Goal: Check status: Check status

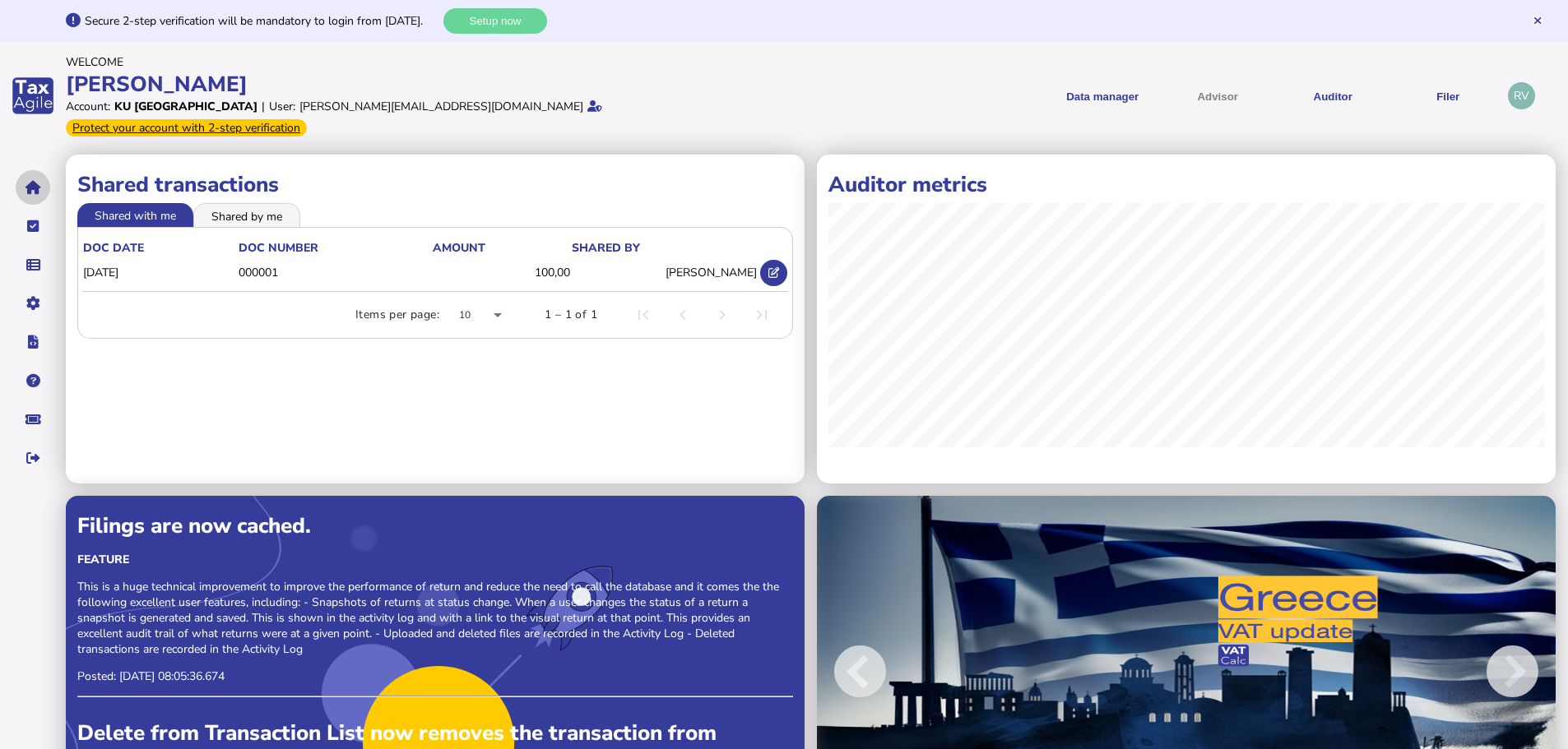
click at [37, 187] on icon "navigate application pages" at bounding box center [33, 187] width 16 height 1
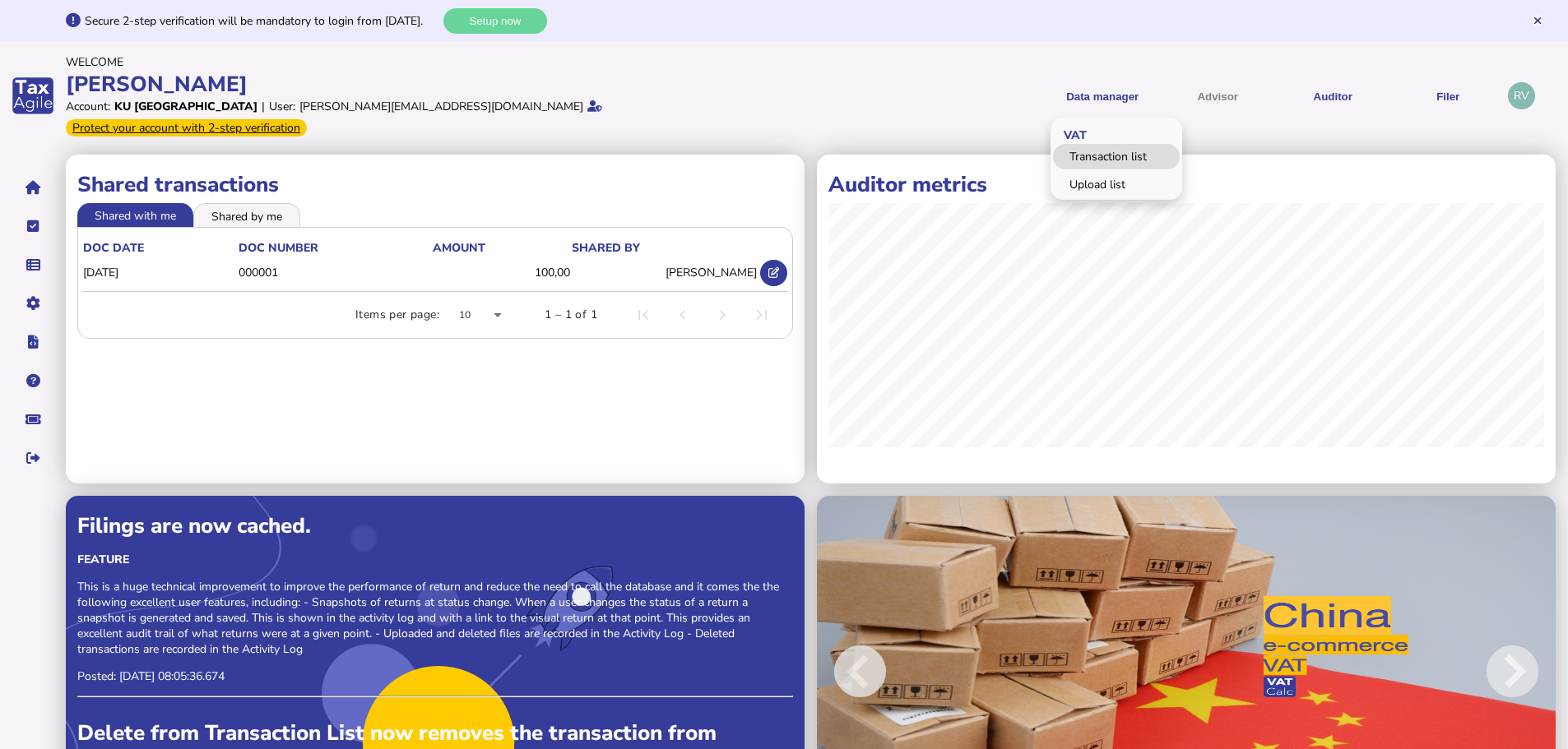
click at [1118, 144] on link "Transaction list" at bounding box center [1116, 156] width 126 height 25
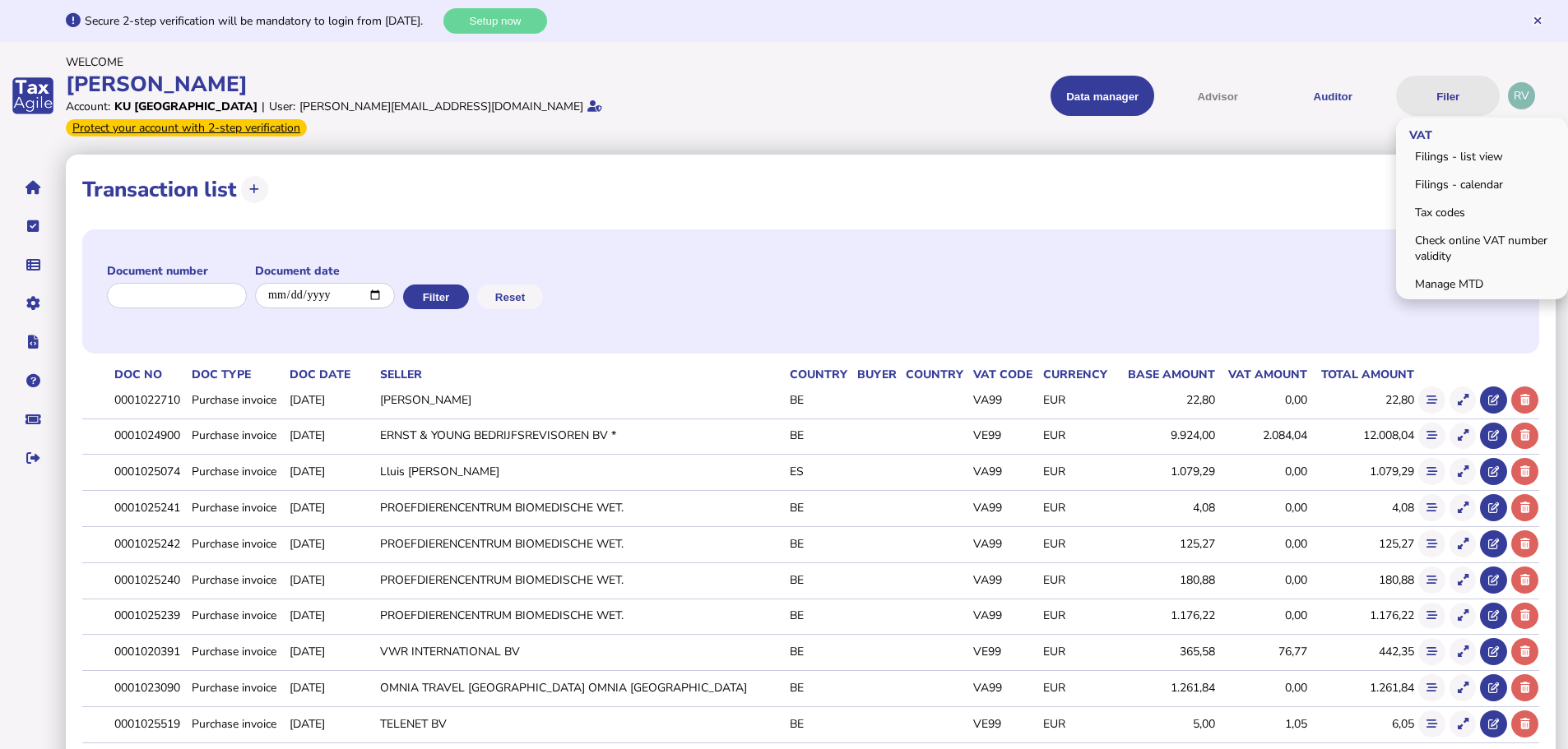
click at [1456, 84] on button "Filer" at bounding box center [1448, 95] width 104 height 40
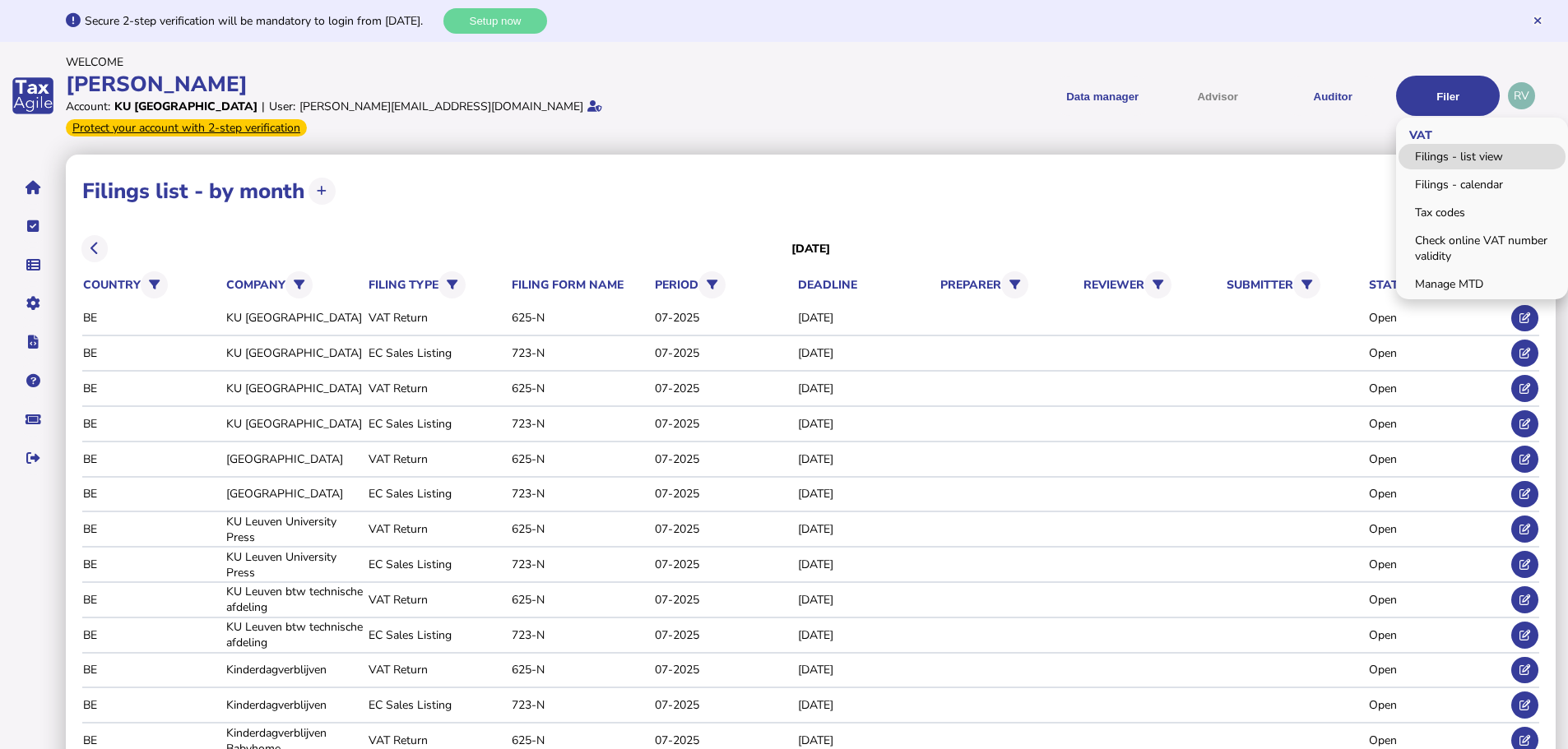
click at [1447, 151] on link "Filings - list view" at bounding box center [1483, 156] width 167 height 25
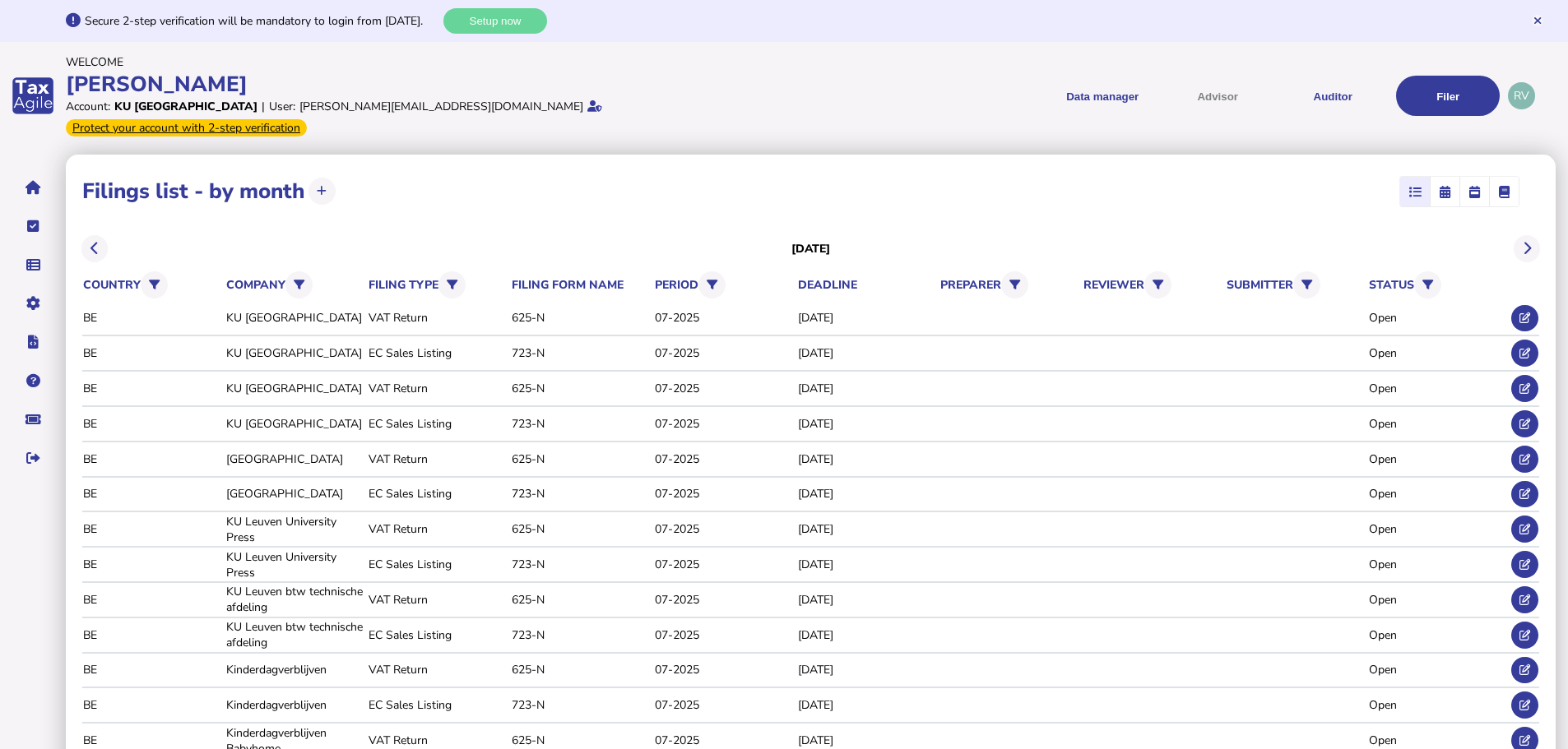
click at [831, 241] on h3 "[DATE]" at bounding box center [811, 249] width 40 height 16
click at [88, 235] on button at bounding box center [95, 249] width 27 height 27
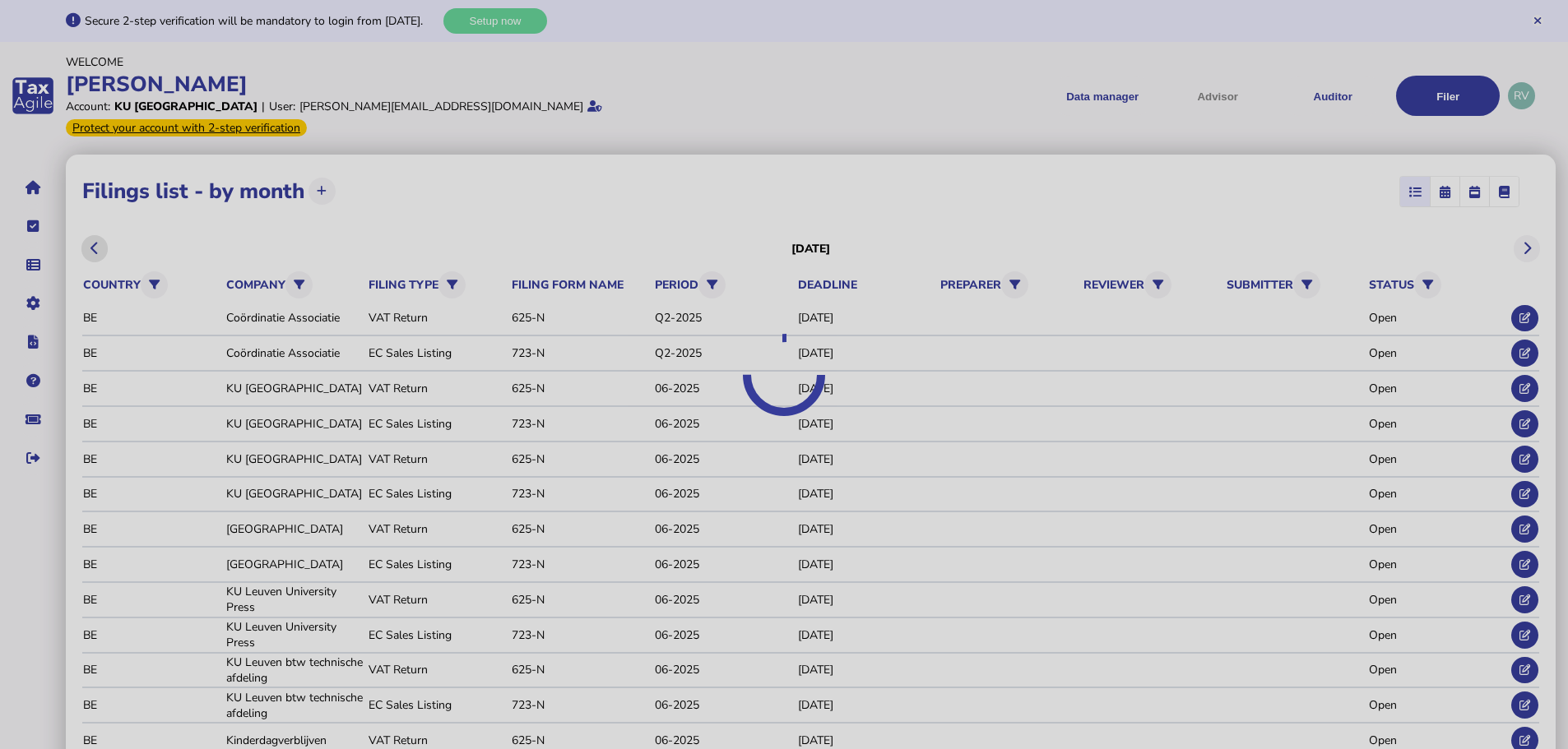
click at [88, 227] on div at bounding box center [784, 374] width 1568 height 749
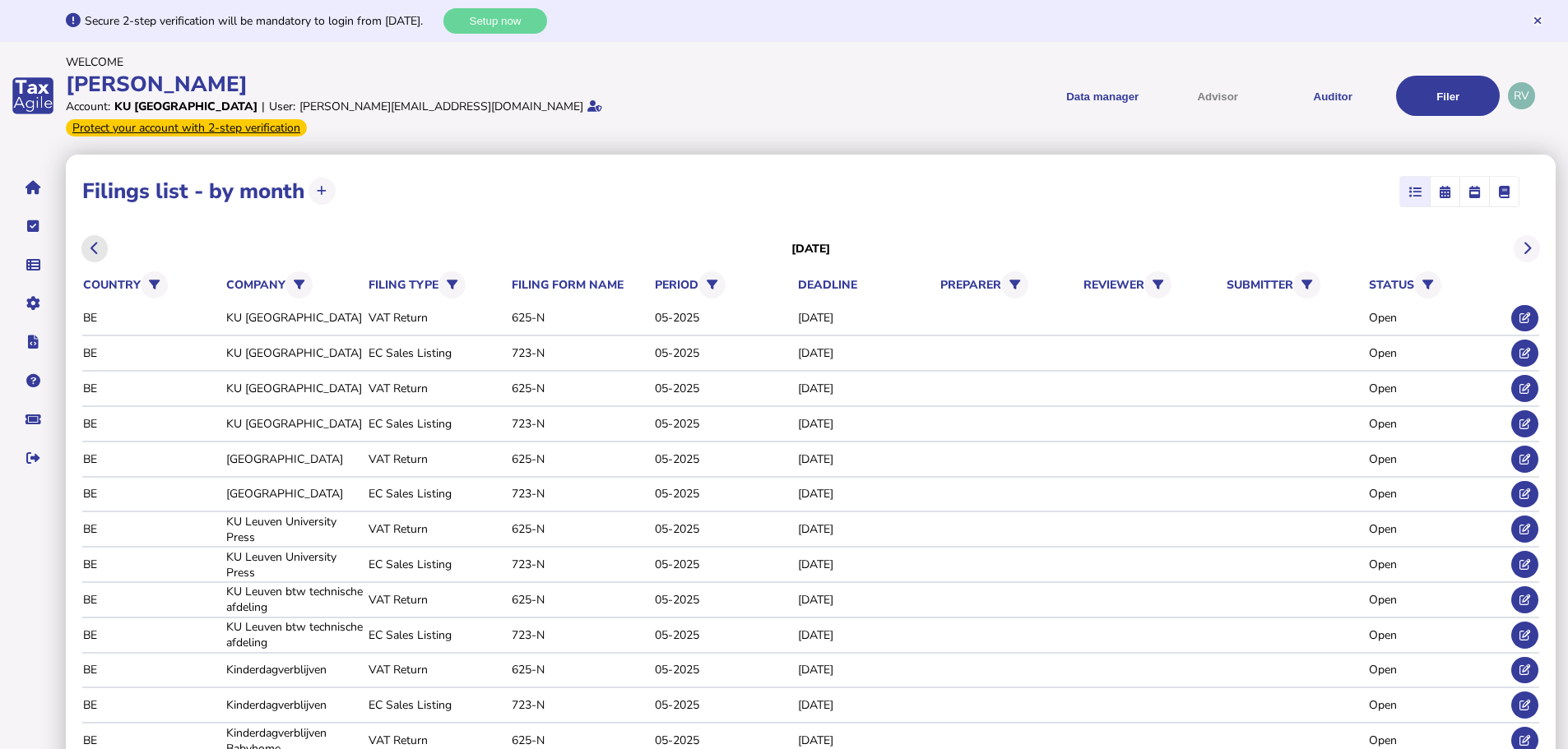
click at [88, 235] on button at bounding box center [95, 249] width 27 height 27
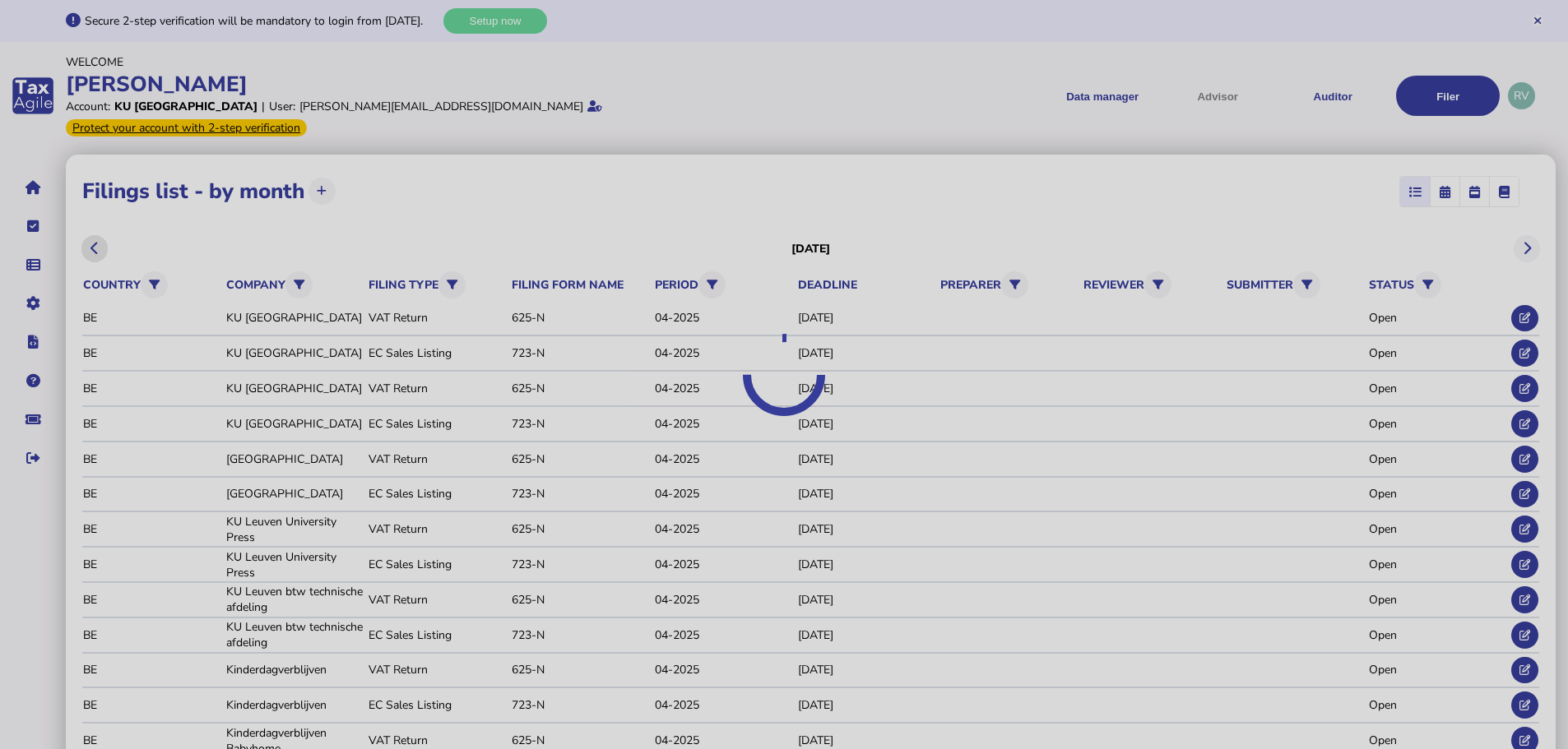
click at [88, 227] on div at bounding box center [784, 374] width 1568 height 749
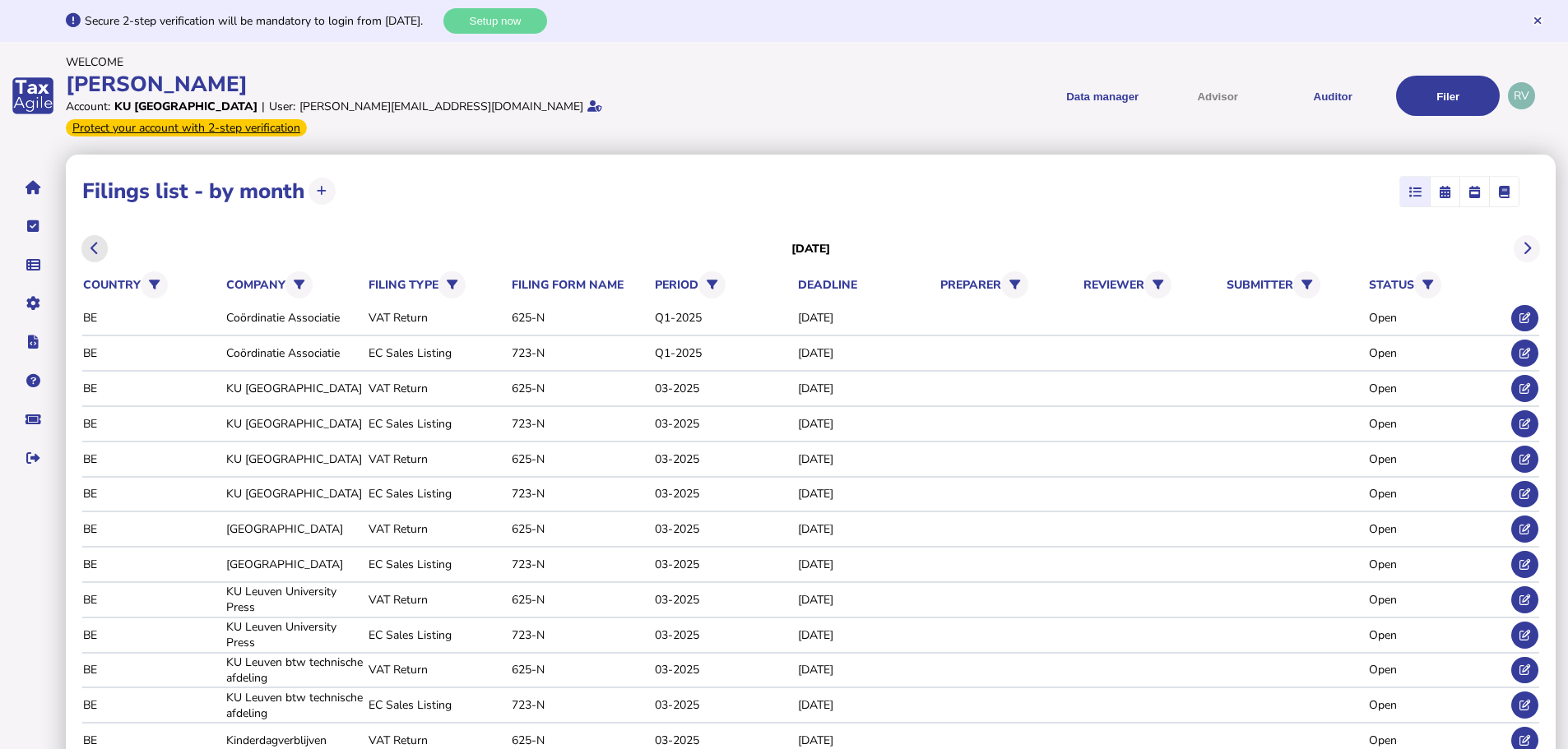
click at [88, 235] on button at bounding box center [95, 249] width 27 height 27
click at [1526, 249] on icon at bounding box center [1526, 249] width 8 height 1
click at [1528, 249] on icon at bounding box center [1526, 249] width 8 height 1
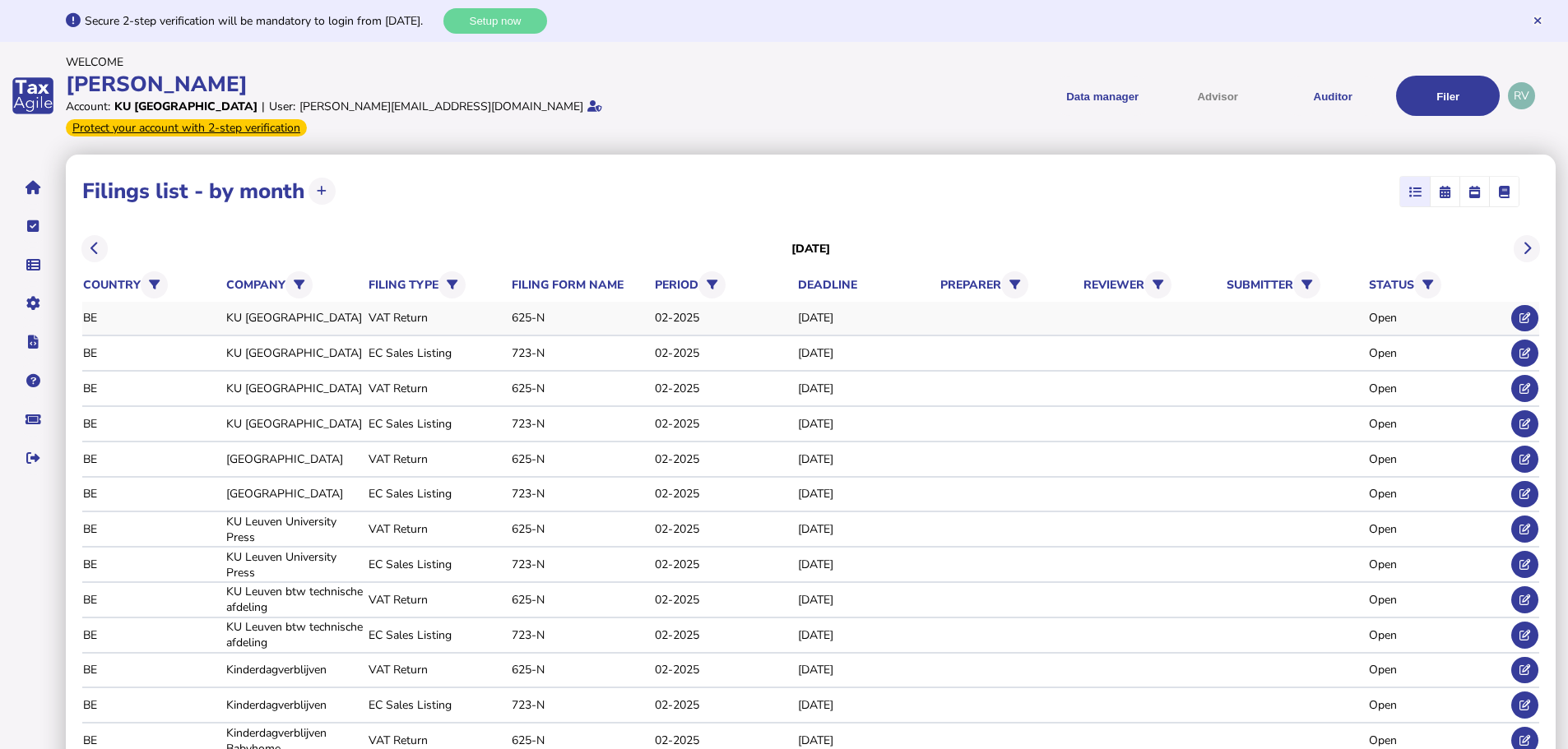
click at [392, 309] on td "VAT Return" at bounding box center [437, 318] width 139 height 17
click at [400, 310] on div "VAT Return" at bounding box center [436, 318] width 137 height 16
click at [1514, 305] on button at bounding box center [1525, 319] width 27 height 27
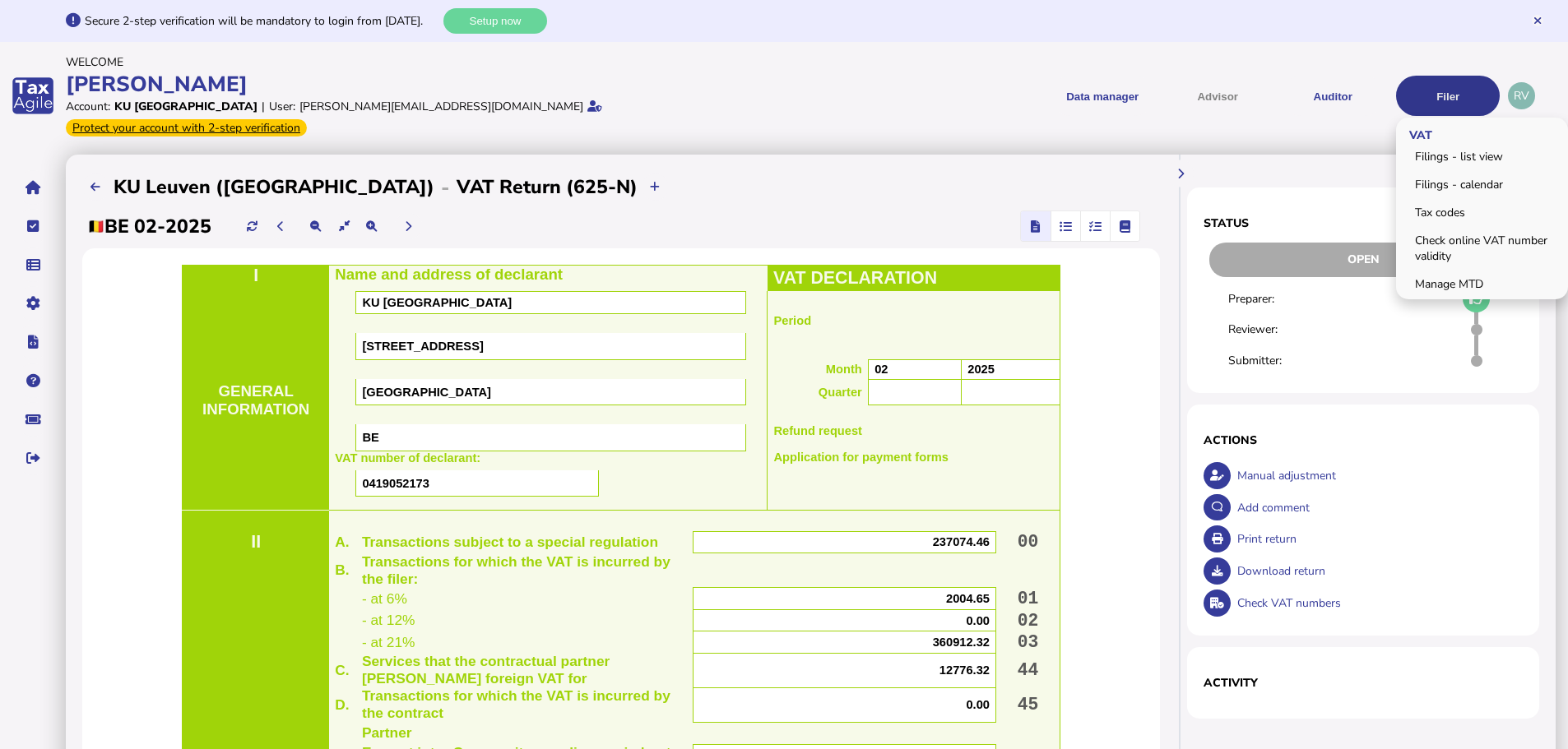
click at [1421, 86] on button "Filer" at bounding box center [1448, 95] width 104 height 40
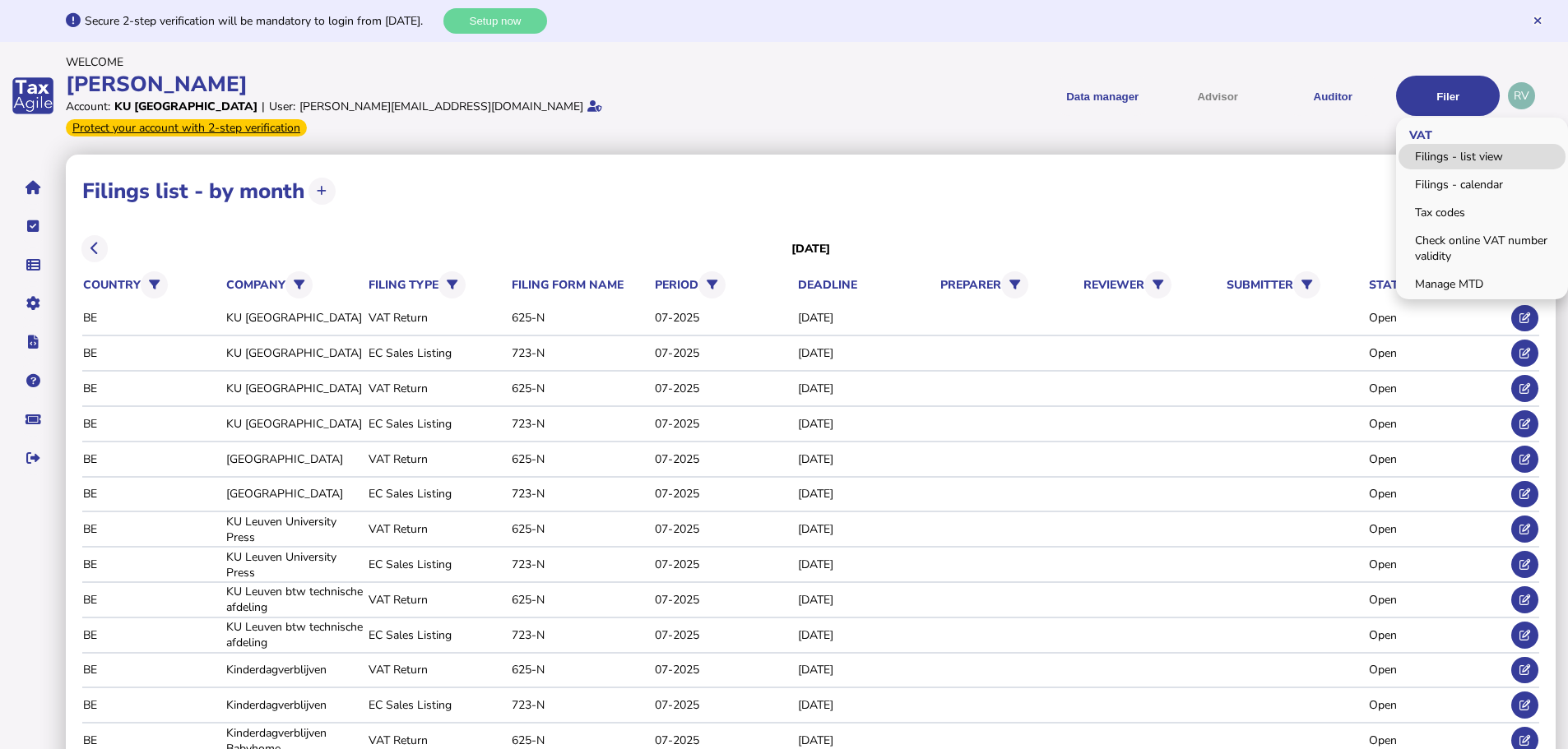
click at [1439, 152] on link "Filings - list view" at bounding box center [1483, 156] width 167 height 25
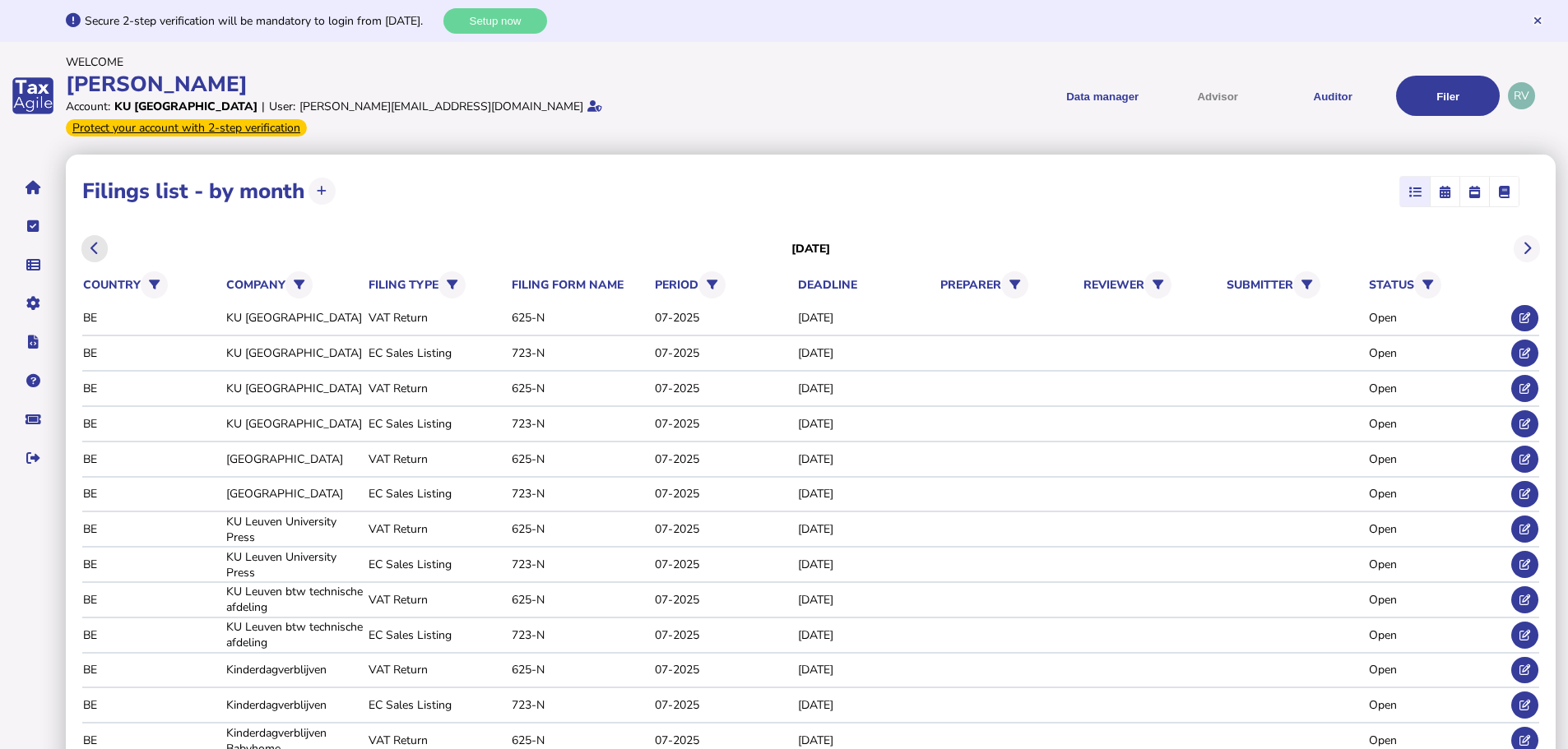
click at [92, 249] on icon at bounding box center [94, 249] width 8 height 1
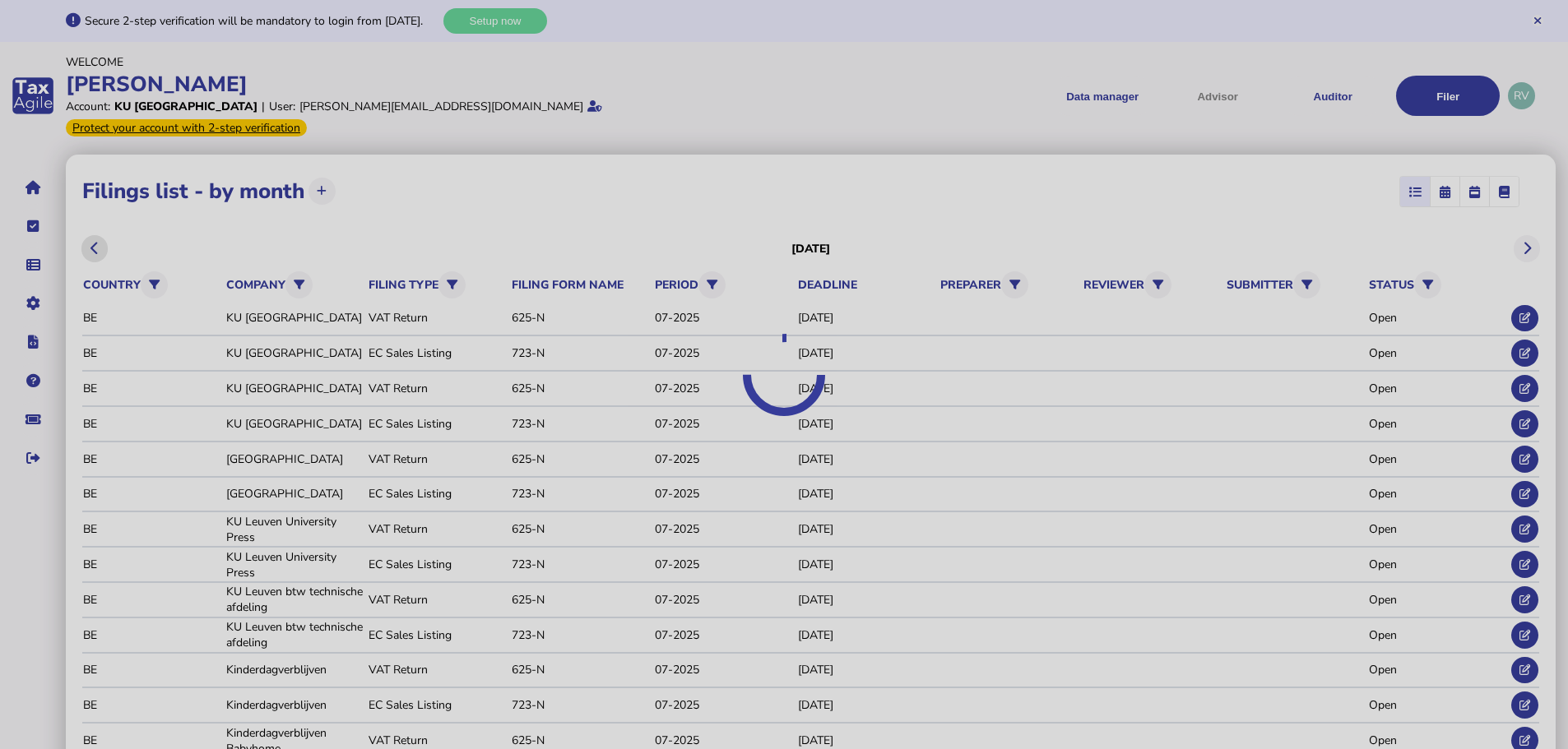
click at [92, 228] on div at bounding box center [784, 374] width 1568 height 749
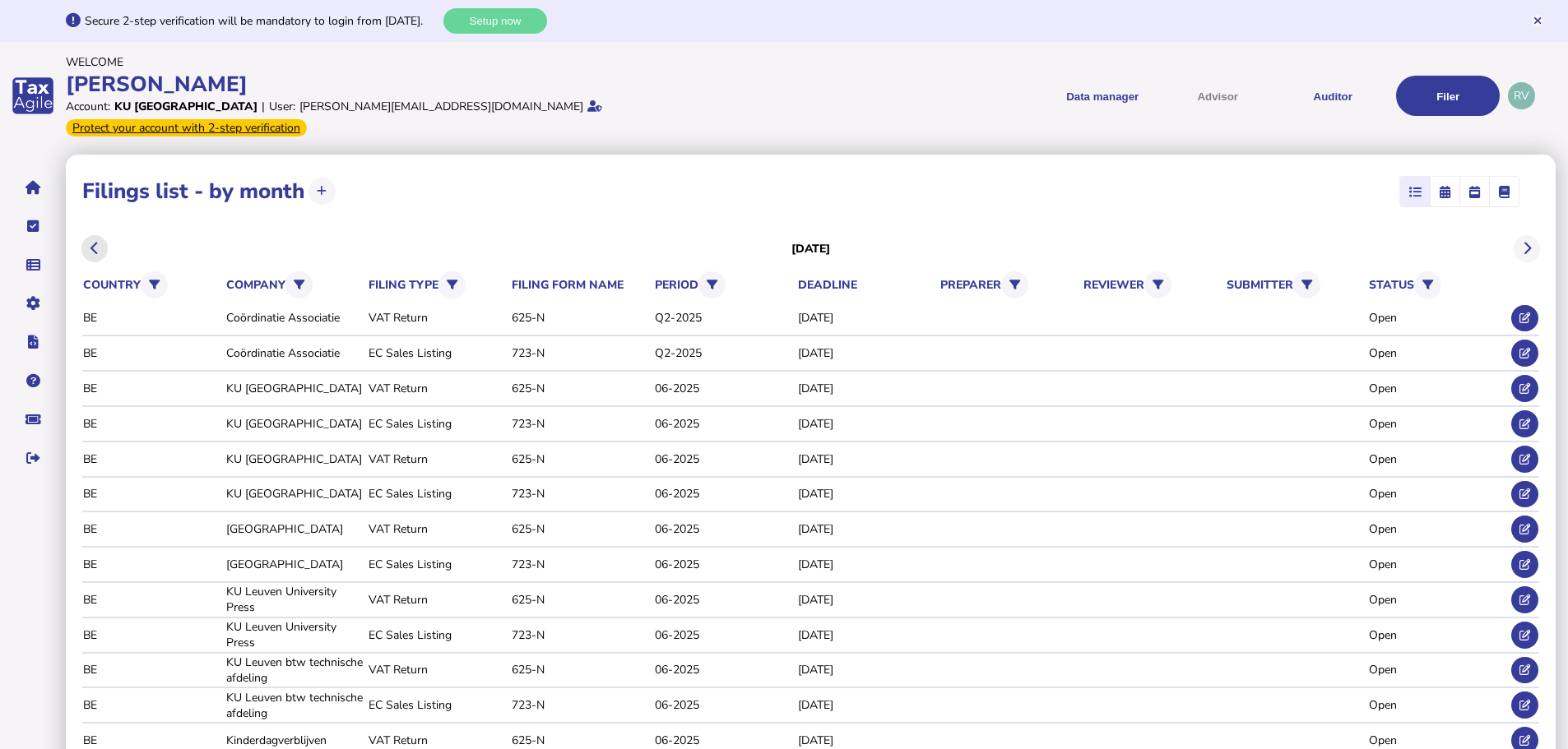
click at [92, 249] on icon at bounding box center [94, 249] width 8 height 1
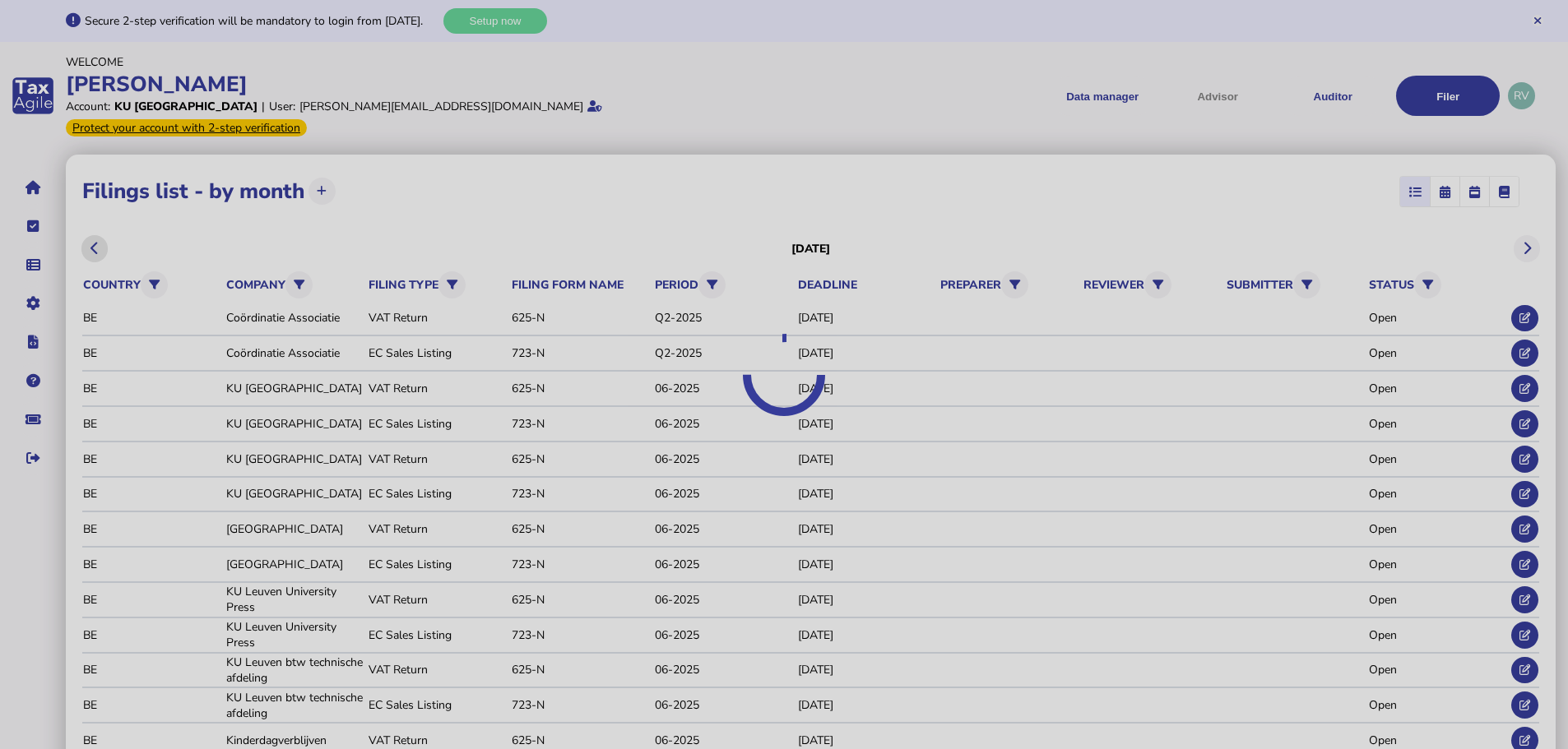
click at [92, 228] on div at bounding box center [784, 374] width 1568 height 749
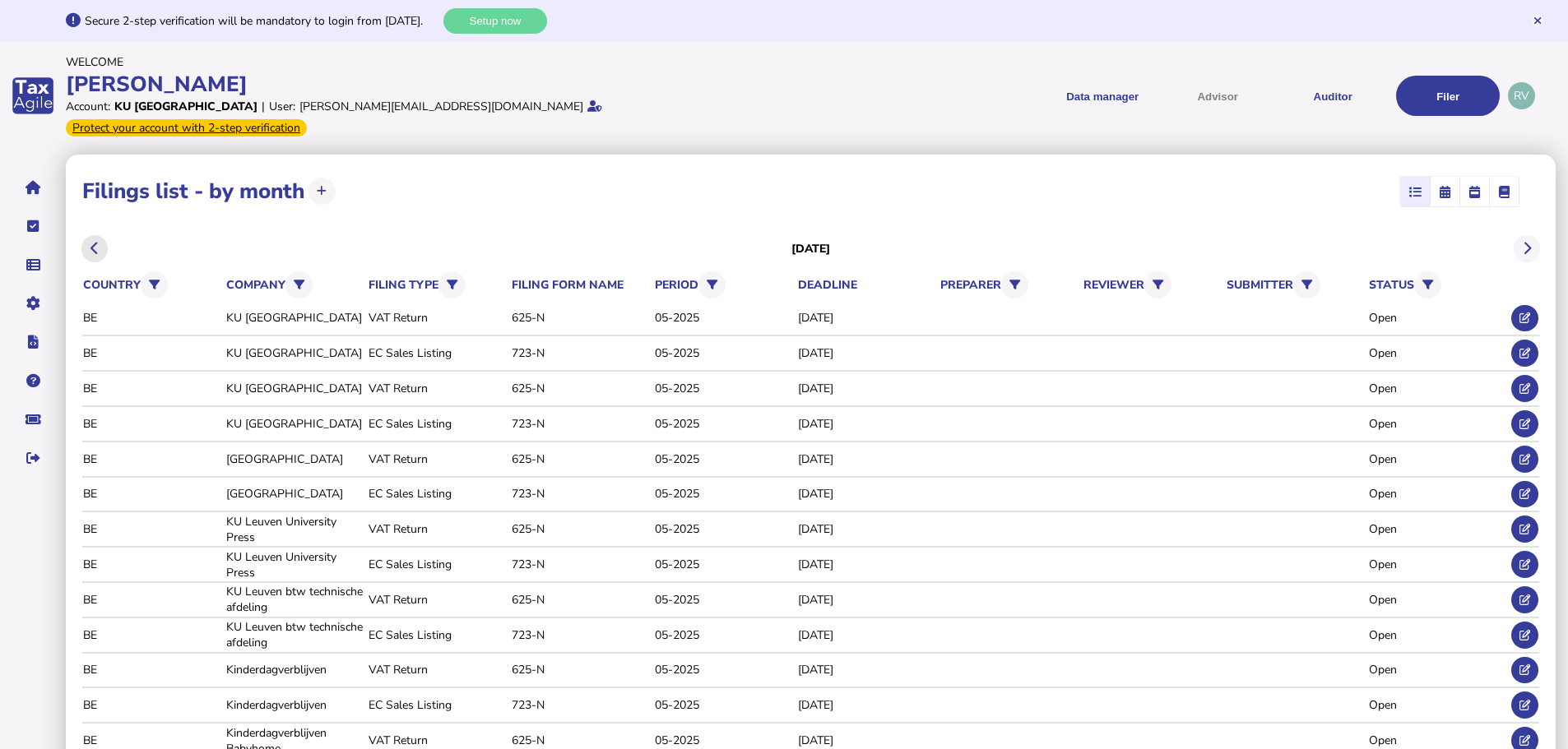
click at [92, 249] on icon at bounding box center [94, 249] width 8 height 1
click at [1534, 235] on button at bounding box center [1527, 249] width 27 height 27
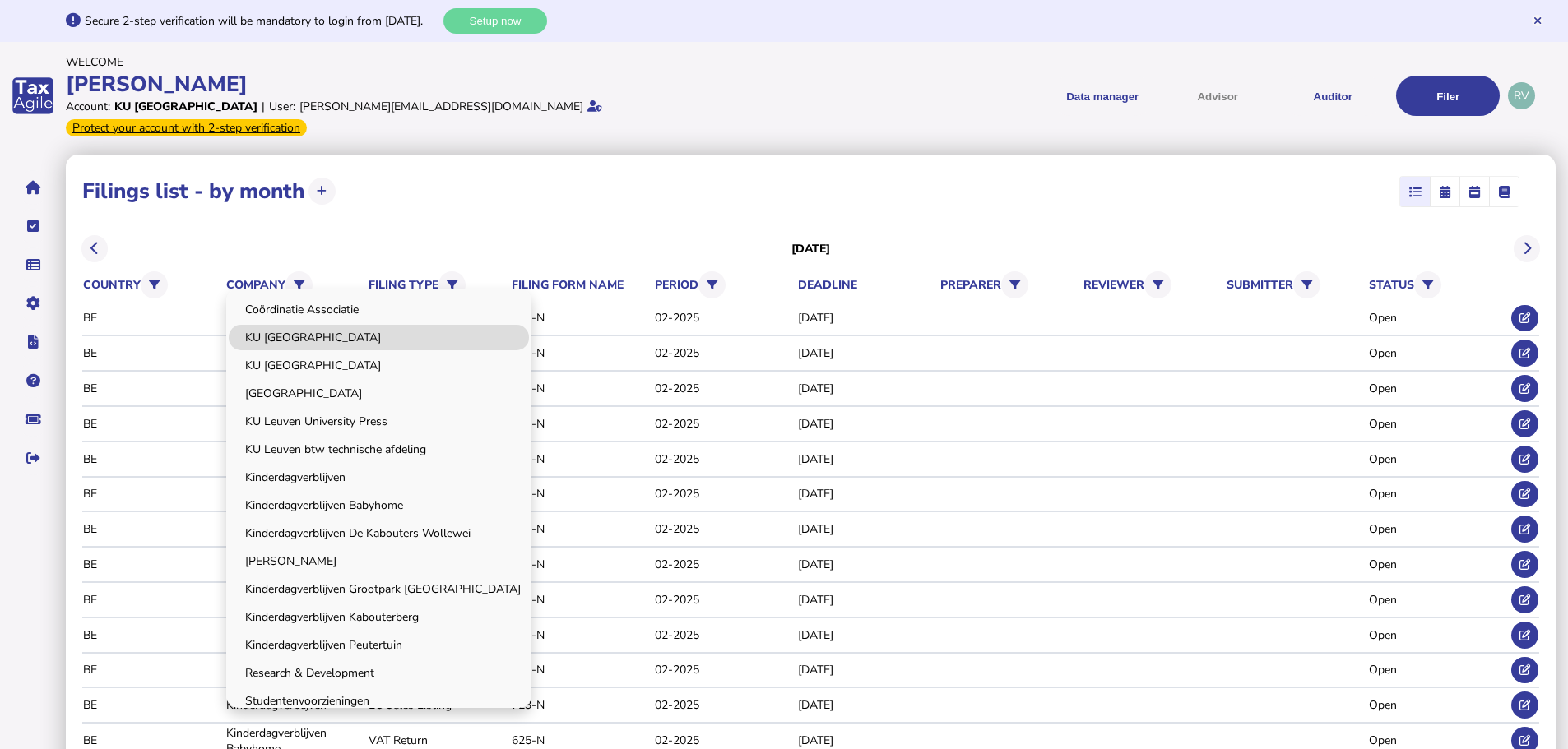
click at [285, 324] on link "KU [GEOGRAPHIC_DATA]" at bounding box center [378, 337] width 300 height 25
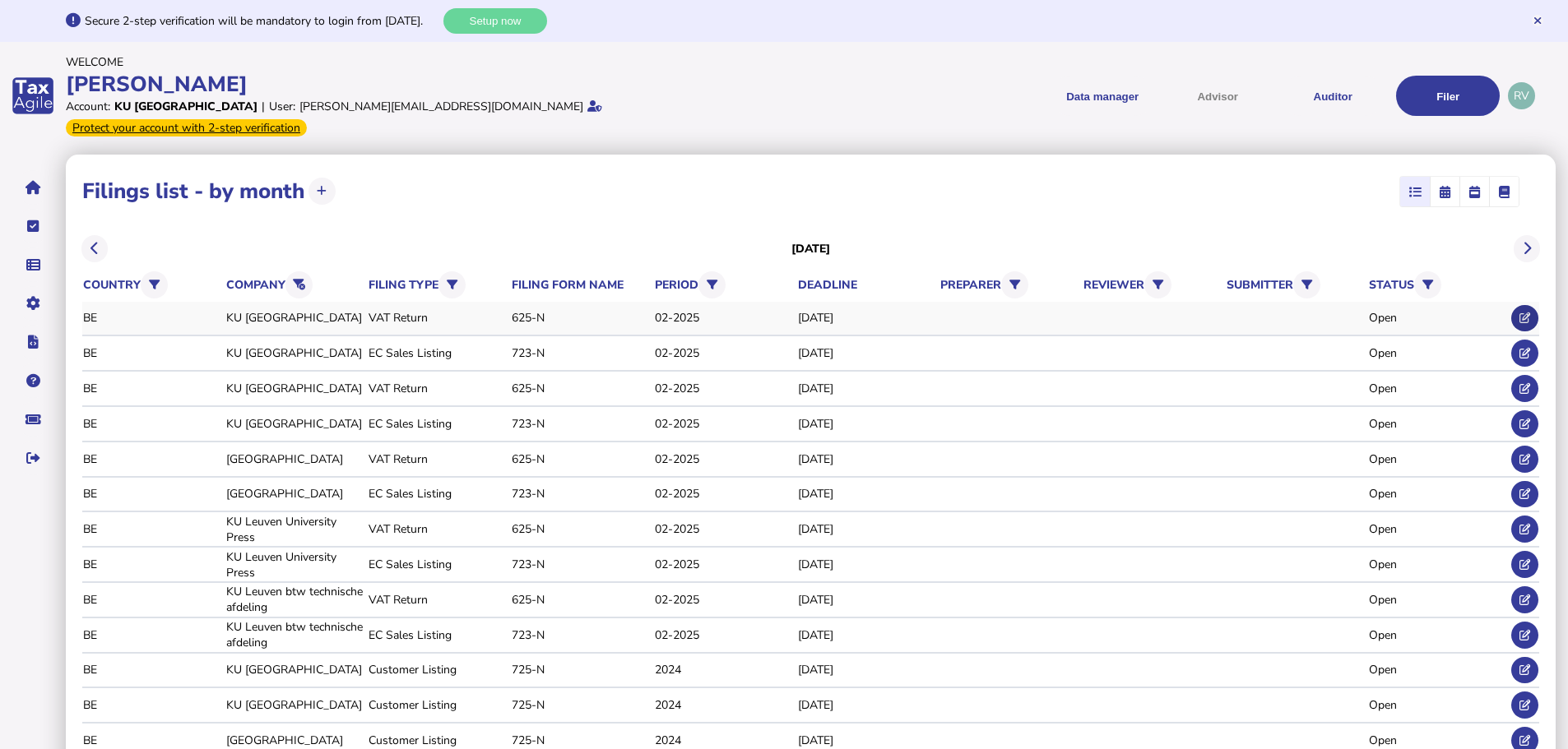
click at [1528, 313] on icon at bounding box center [1524, 318] width 11 height 11
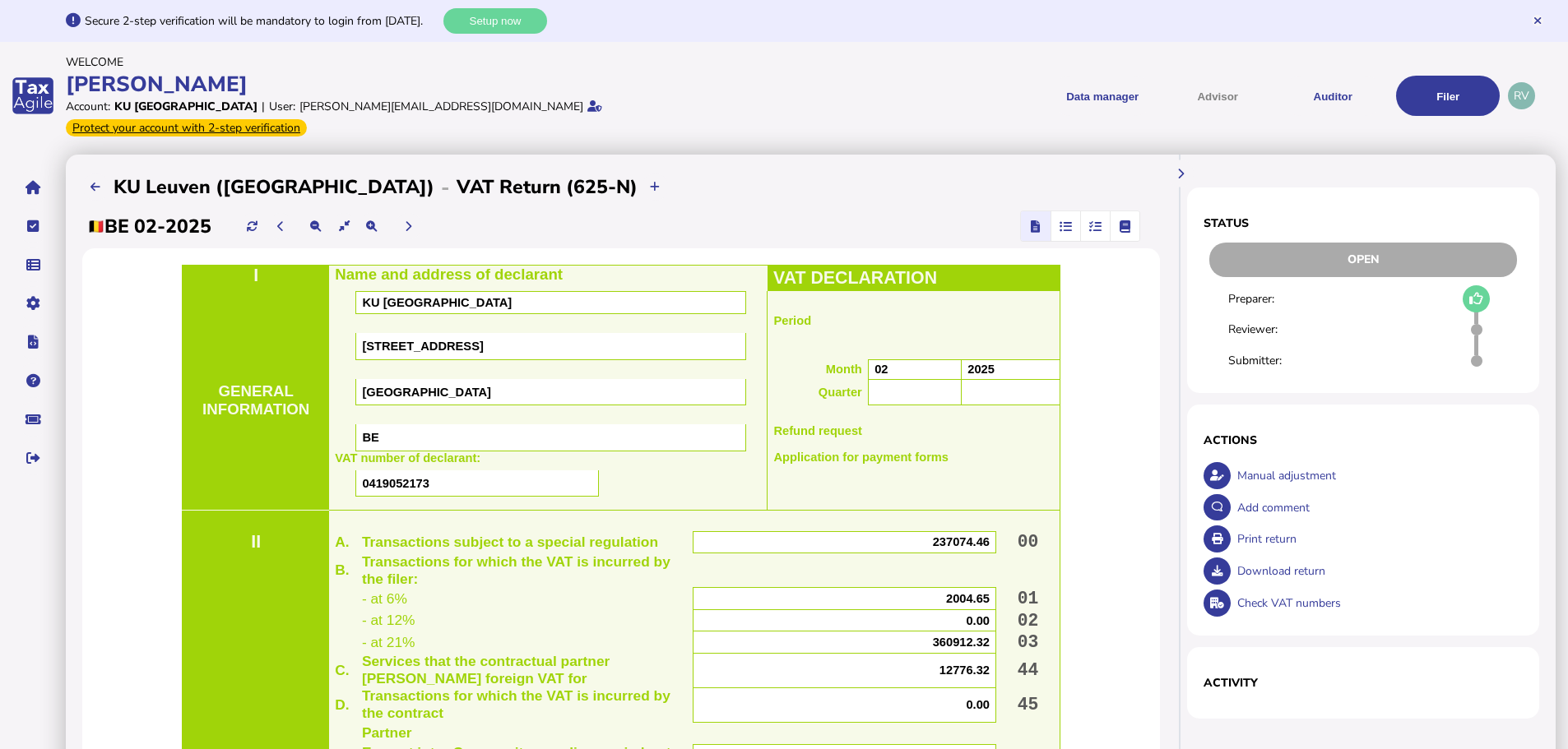
click at [1124, 226] on icon "button" at bounding box center [1126, 226] width 12 height 1
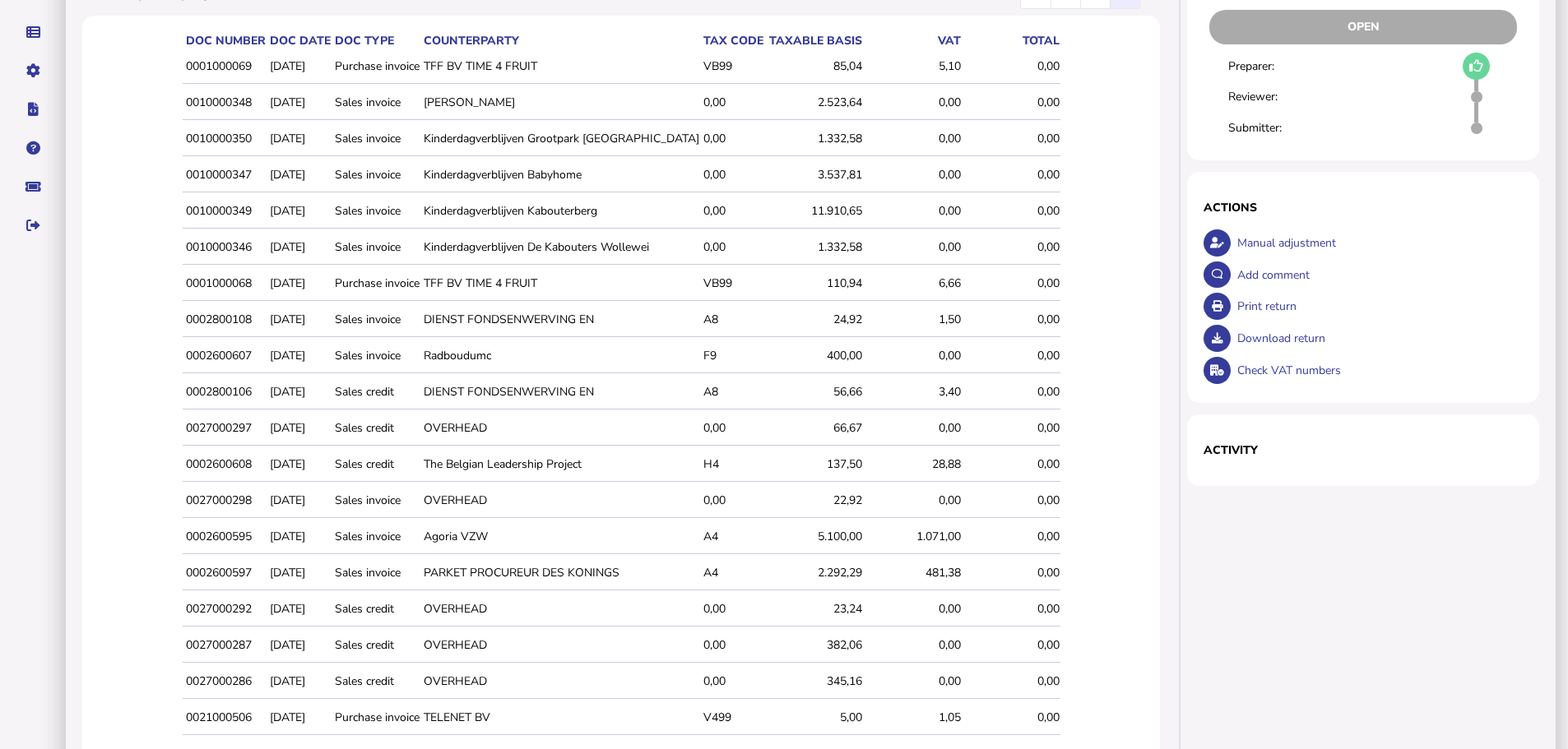
scroll to position [350, 0]
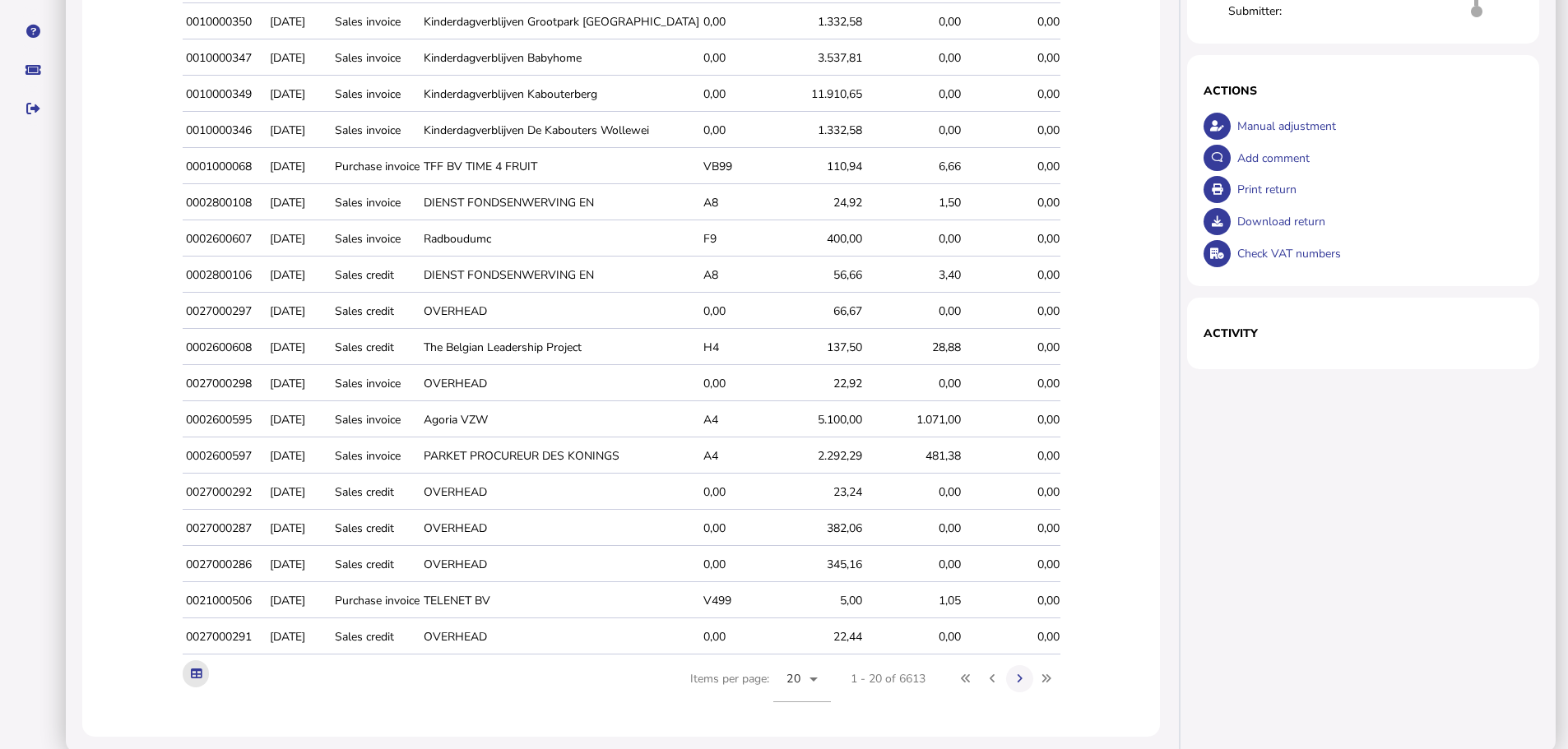
click at [201, 668] on icon at bounding box center [195, 673] width 11 height 11
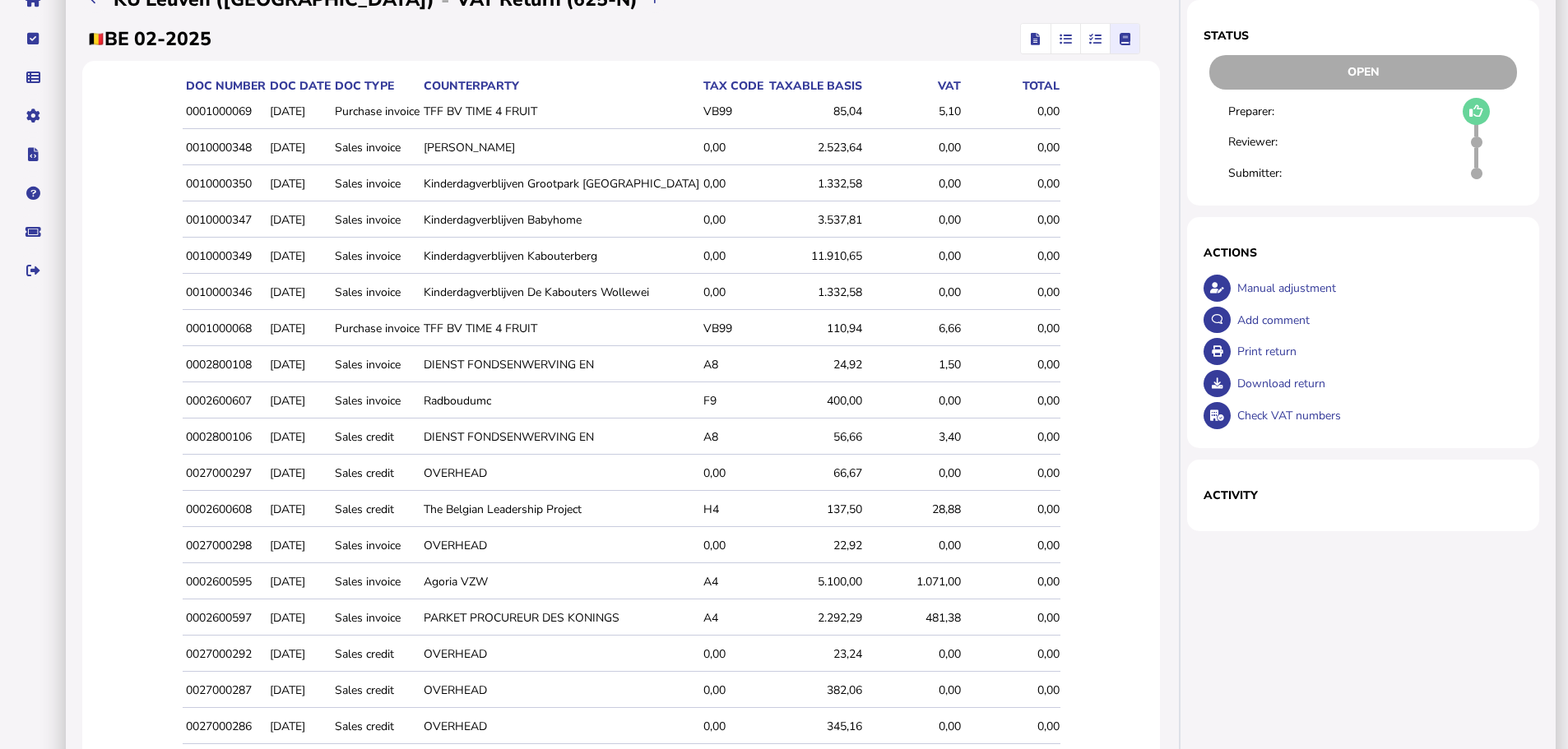
scroll to position [0, 0]
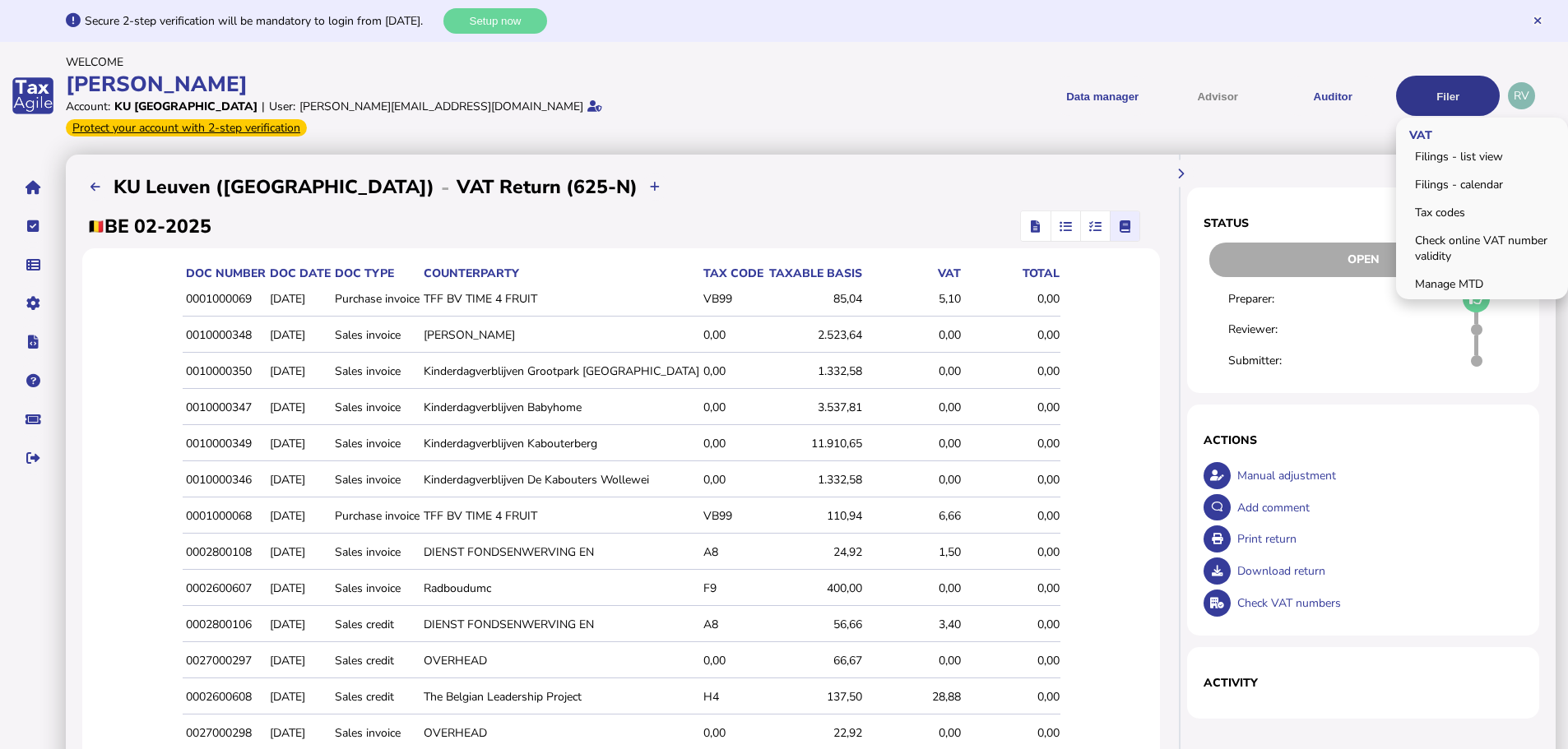
click at [1425, 93] on button "Filer" at bounding box center [1448, 95] width 104 height 40
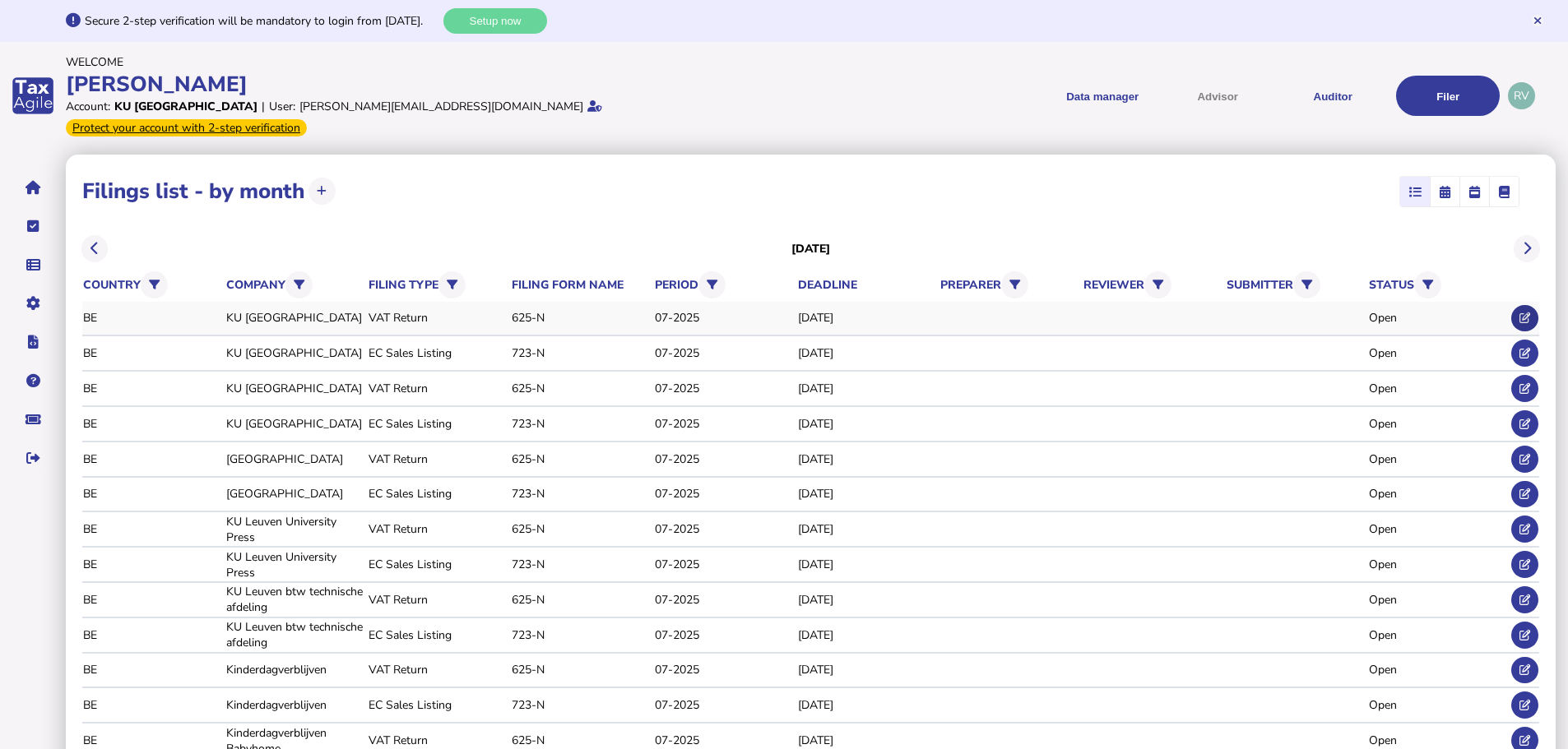
click at [1528, 305] on button at bounding box center [1525, 319] width 27 height 27
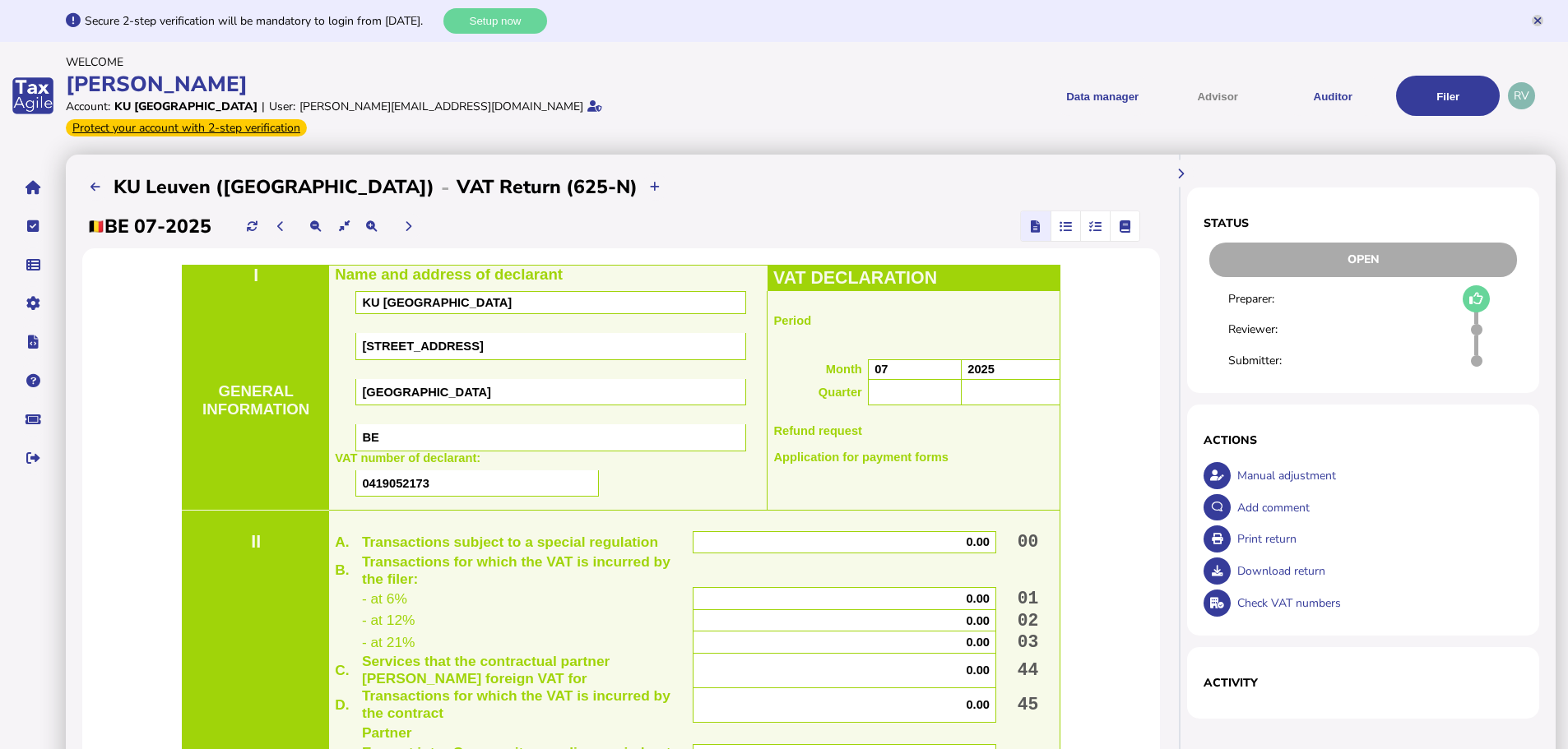
click at [1537, 24] on icon at bounding box center [1537, 20] width 7 height 11
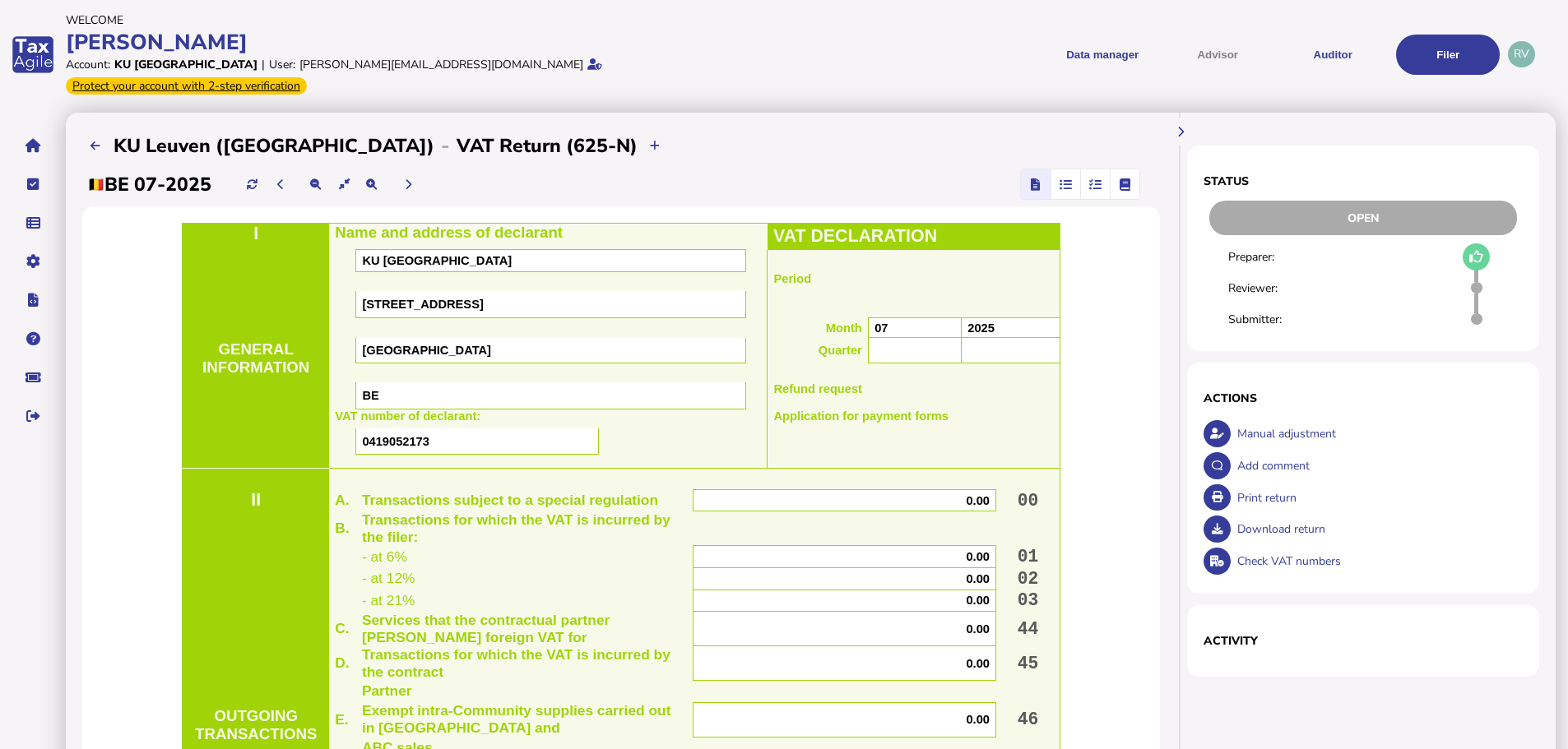
click at [1066, 185] on icon "button" at bounding box center [1066, 185] width 13 height 1
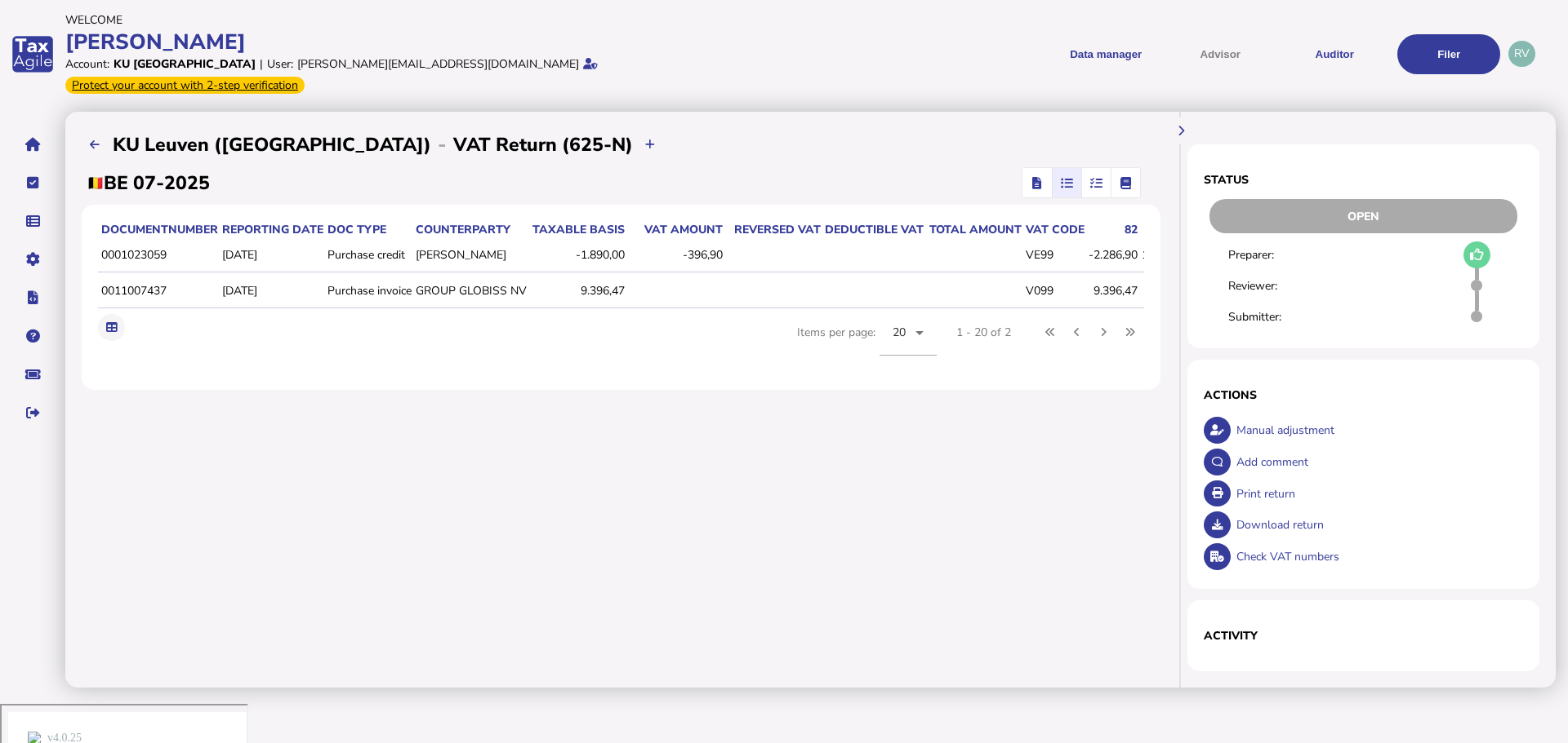
click at [1102, 183] on icon "button" at bounding box center [1096, 183] width 13 height 1
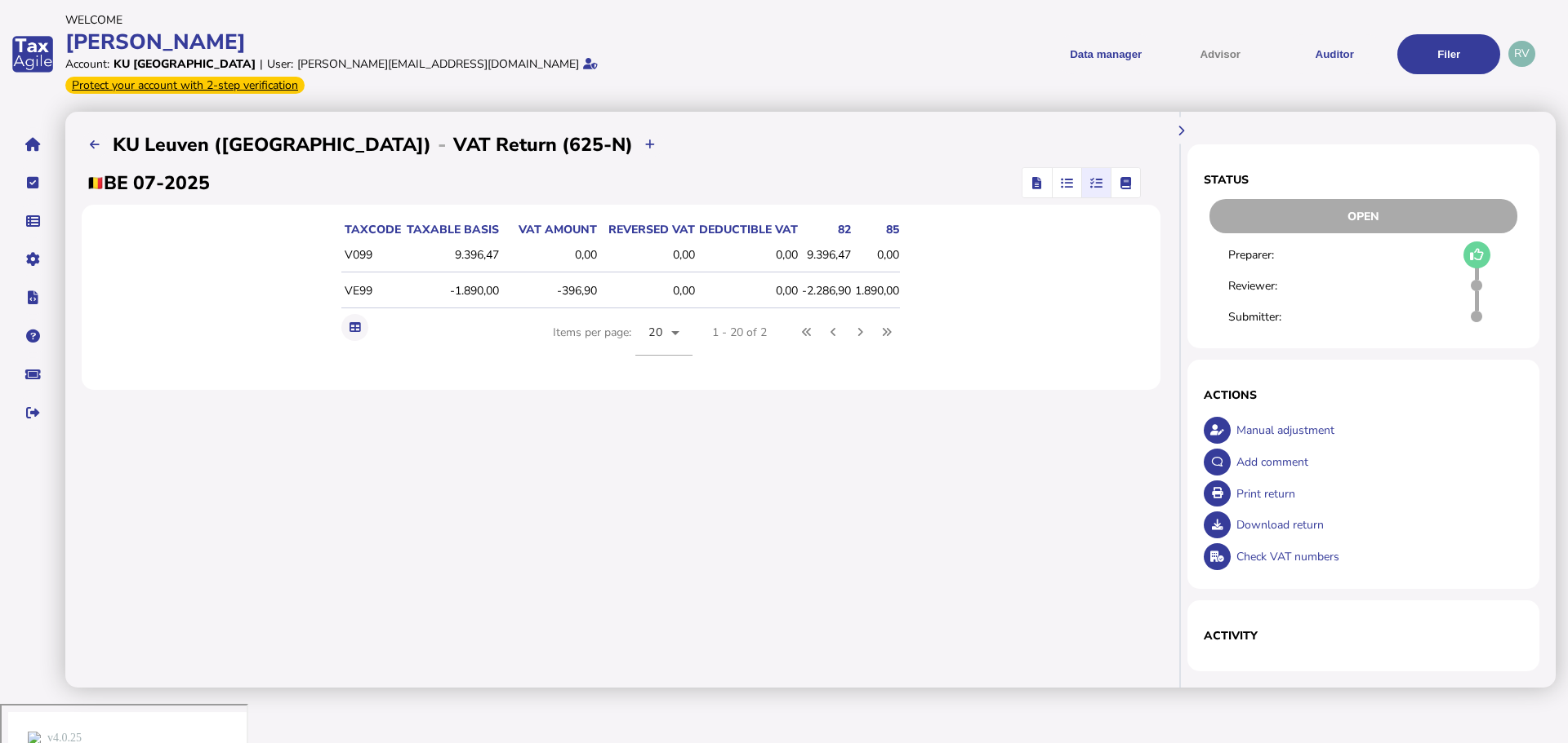
click at [1042, 168] on span "button" at bounding box center [1037, 182] width 24 height 29
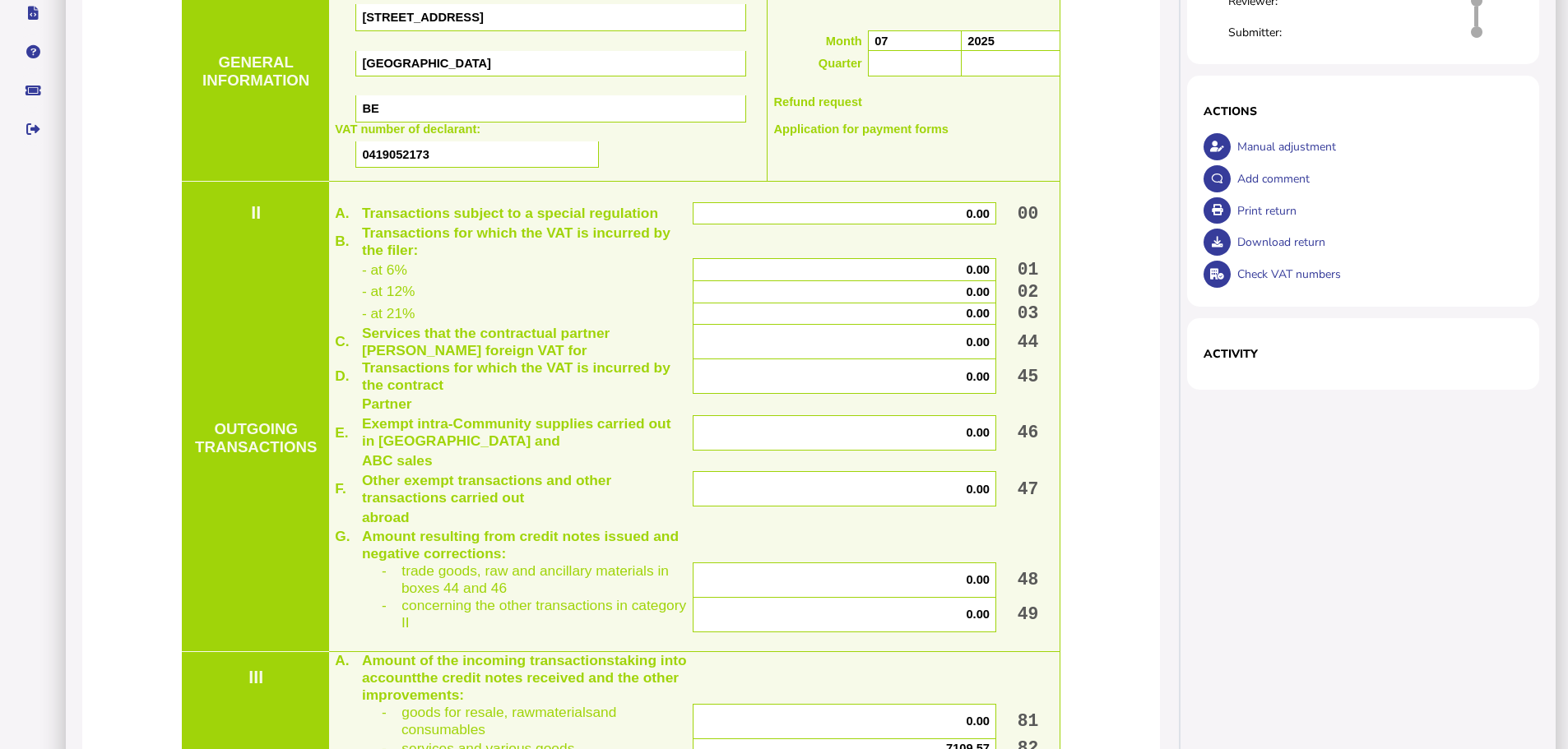
scroll to position [247, 0]
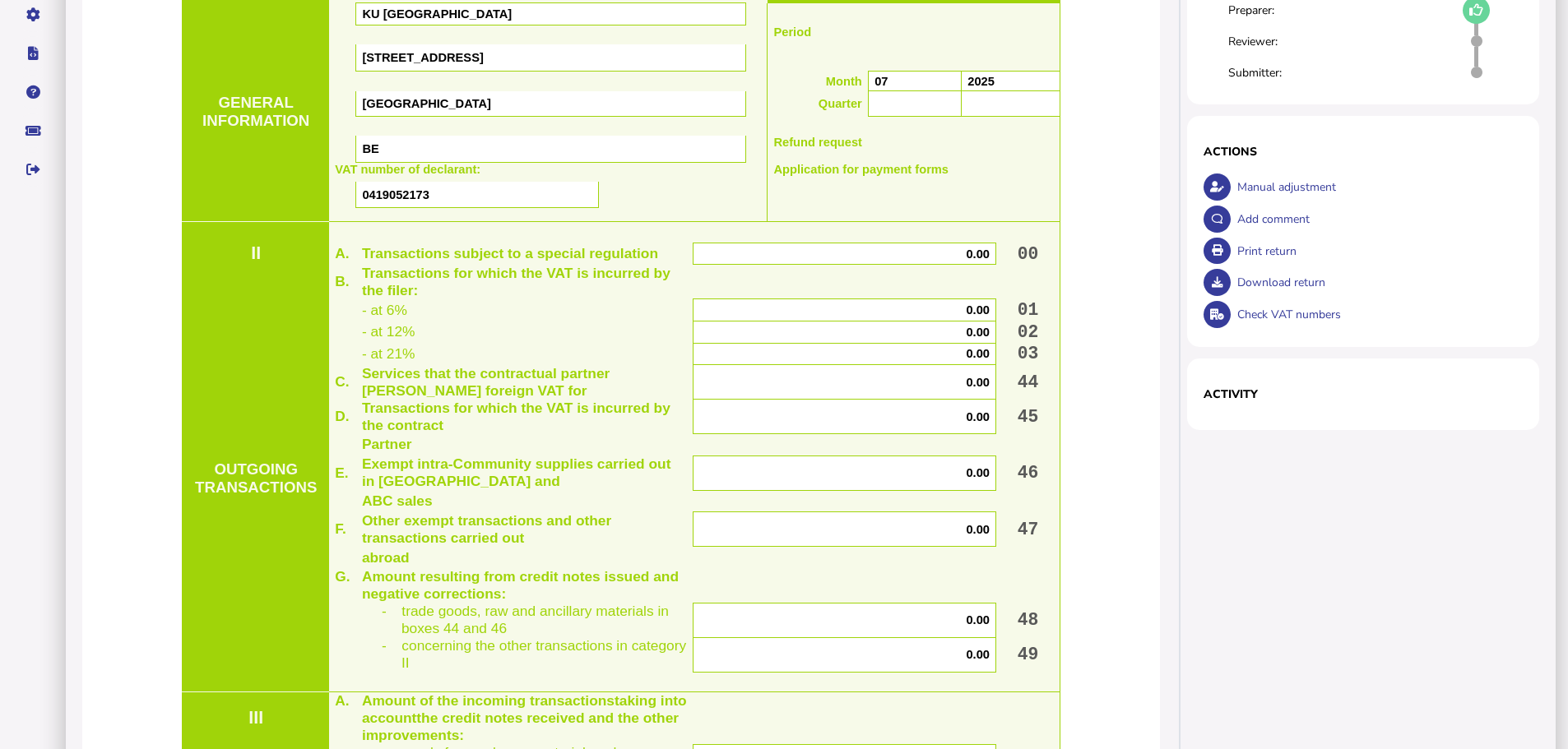
click at [1274, 266] on div "Download return" at bounding box center [1378, 282] width 290 height 32
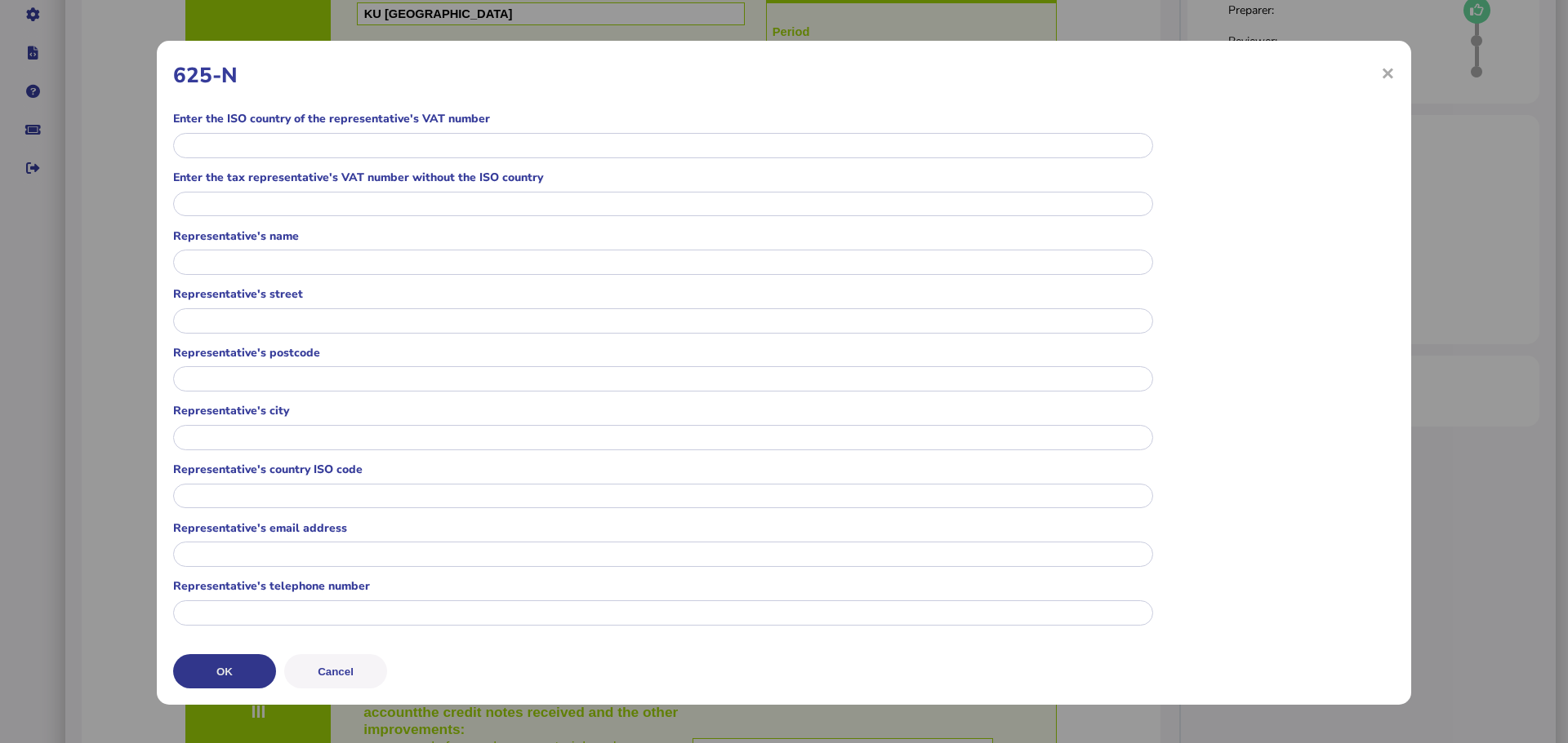
click at [235, 672] on button "OK" at bounding box center [225, 672] width 103 height 35
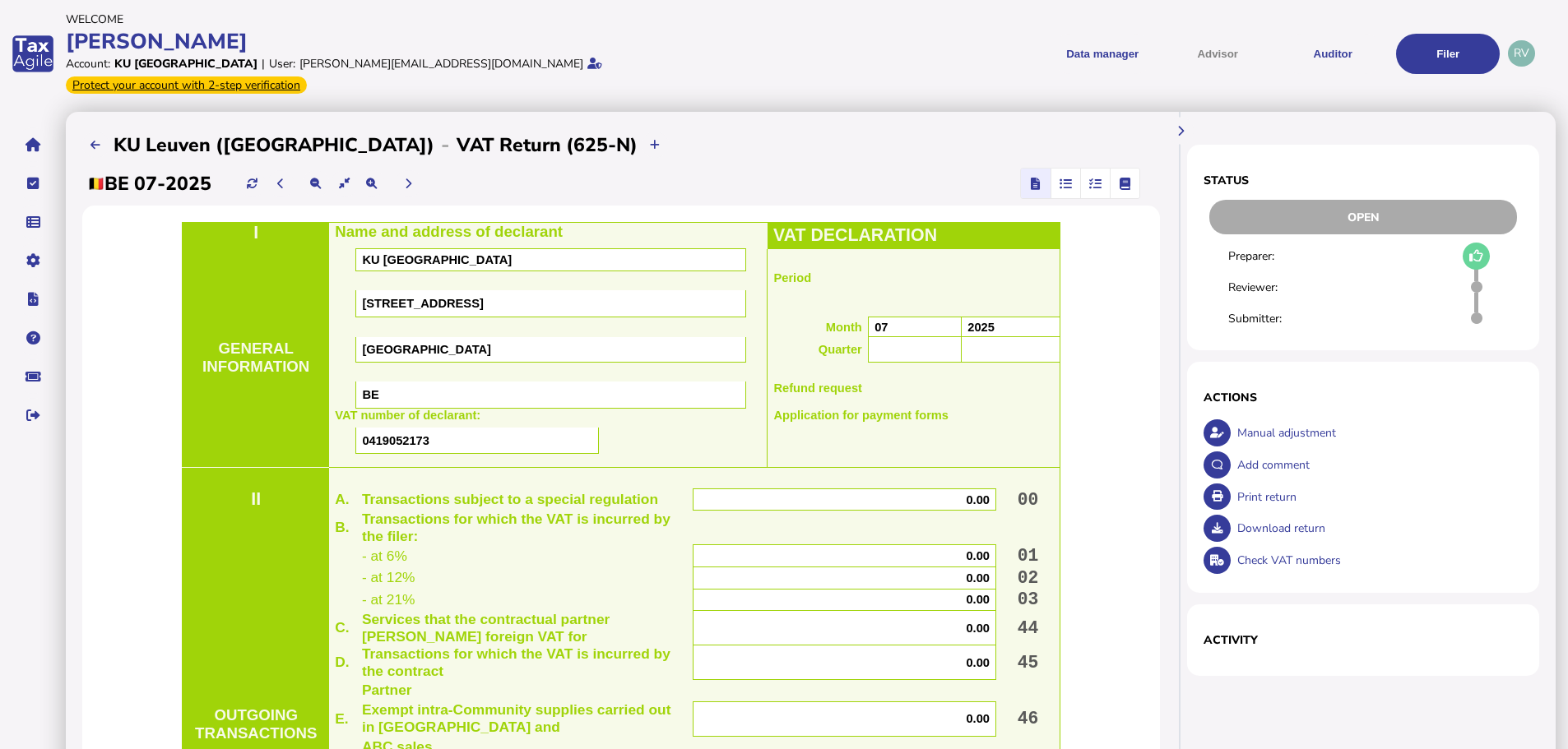
scroll to position [0, 0]
click at [101, 132] on button at bounding box center [96, 146] width 27 height 27
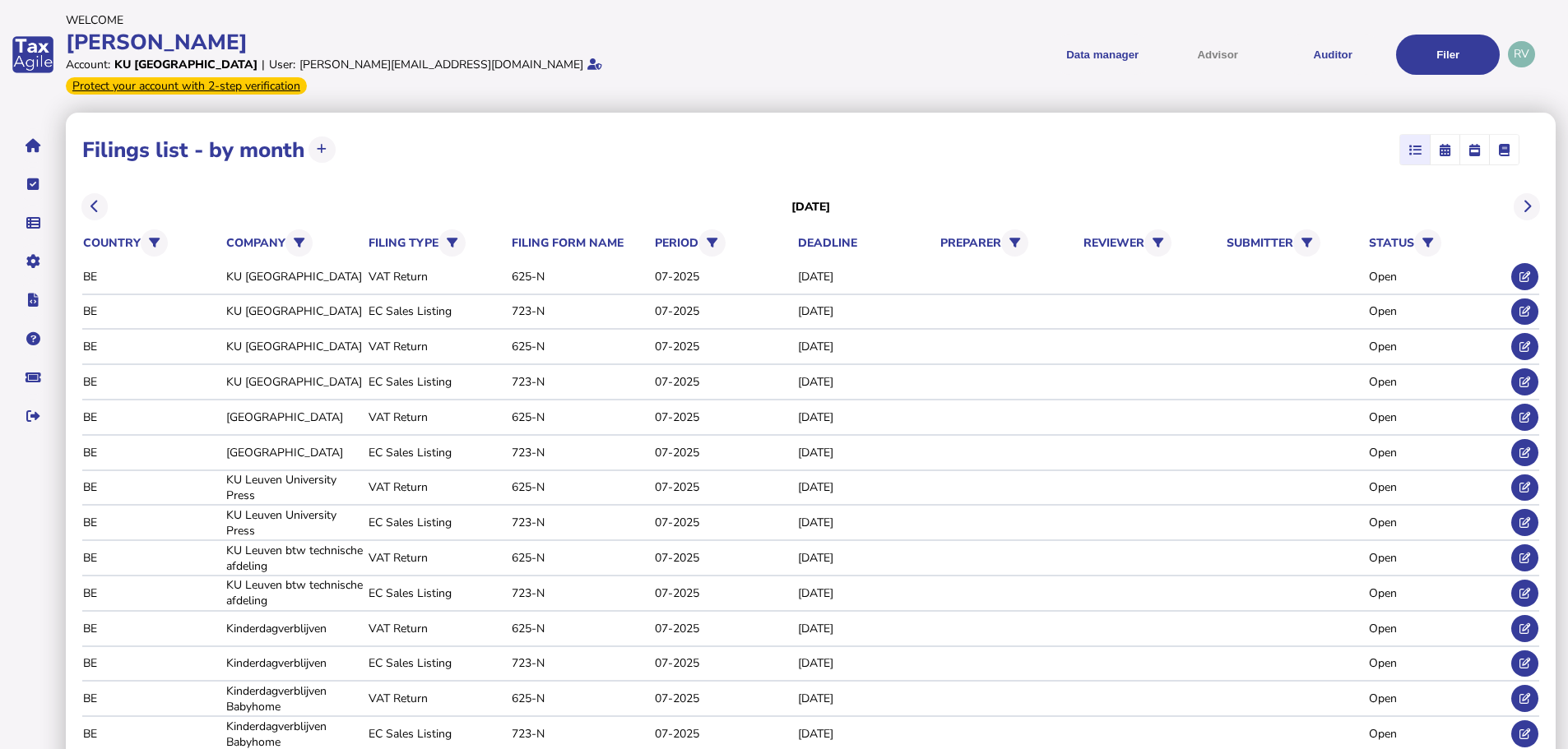
click at [792, 199] on h3 "[DATE]" at bounding box center [811, 207] width 40 height 16
click at [85, 193] on button at bounding box center [95, 207] width 27 height 27
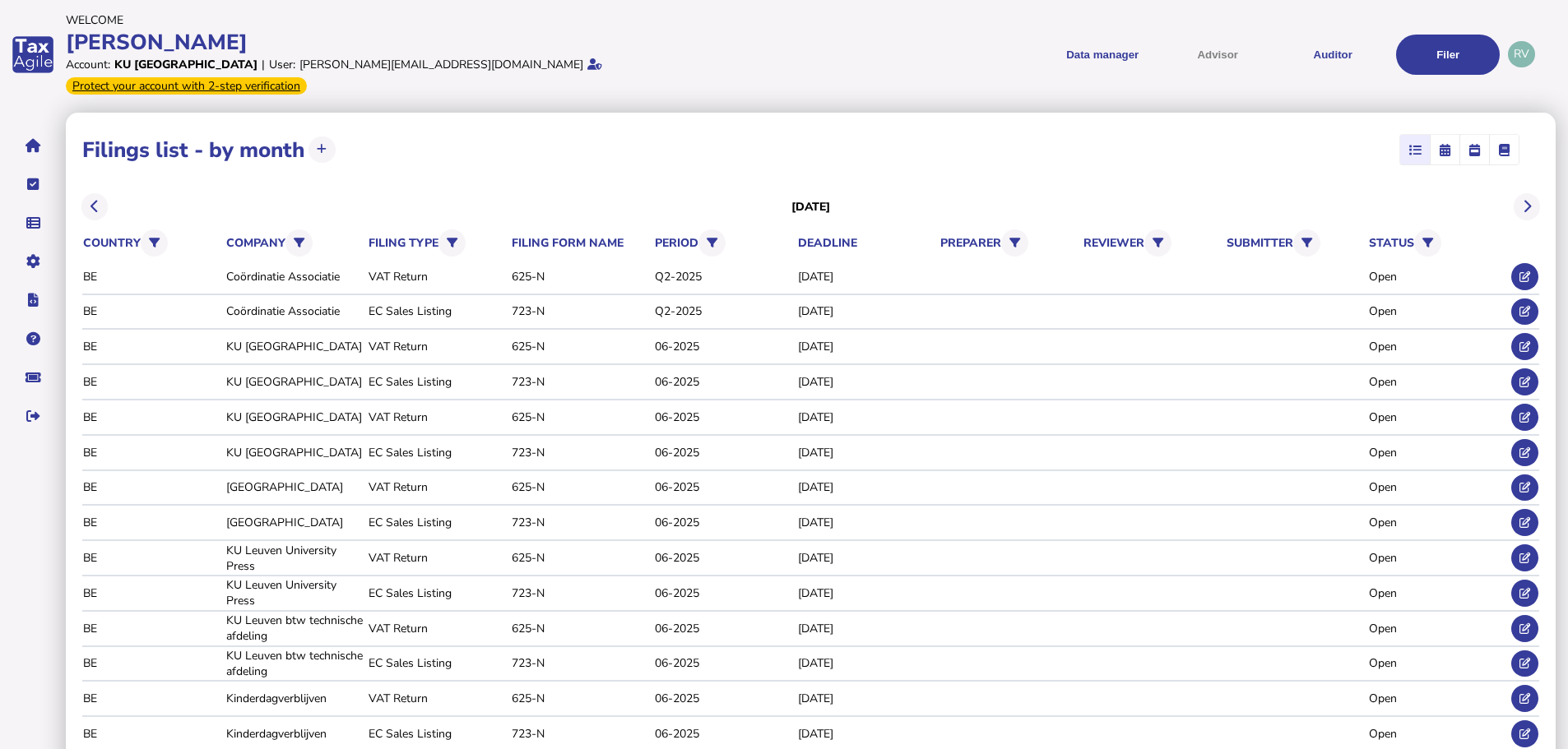
click at [93, 207] on icon at bounding box center [94, 207] width 8 height 1
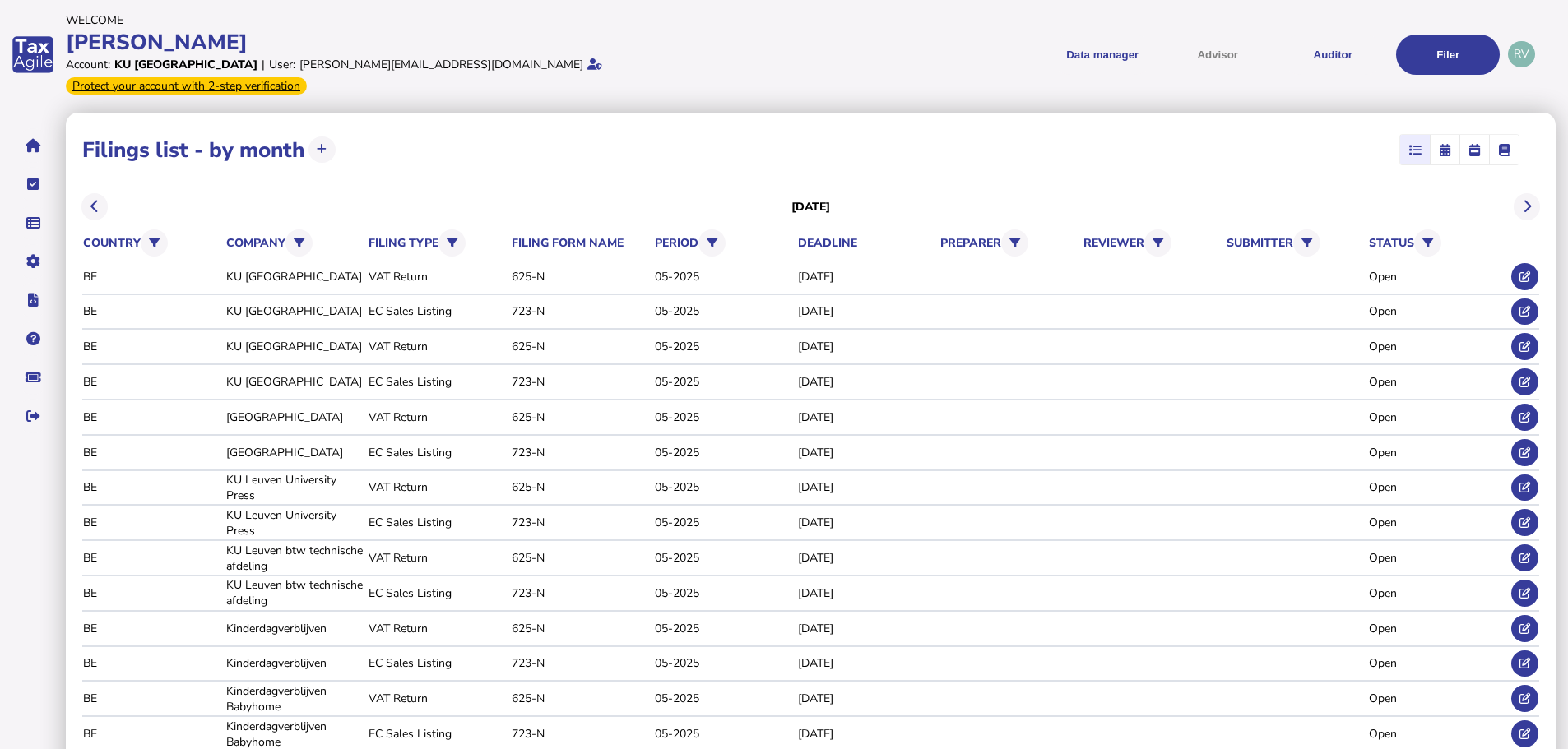
click at [93, 207] on icon at bounding box center [94, 207] width 8 height 1
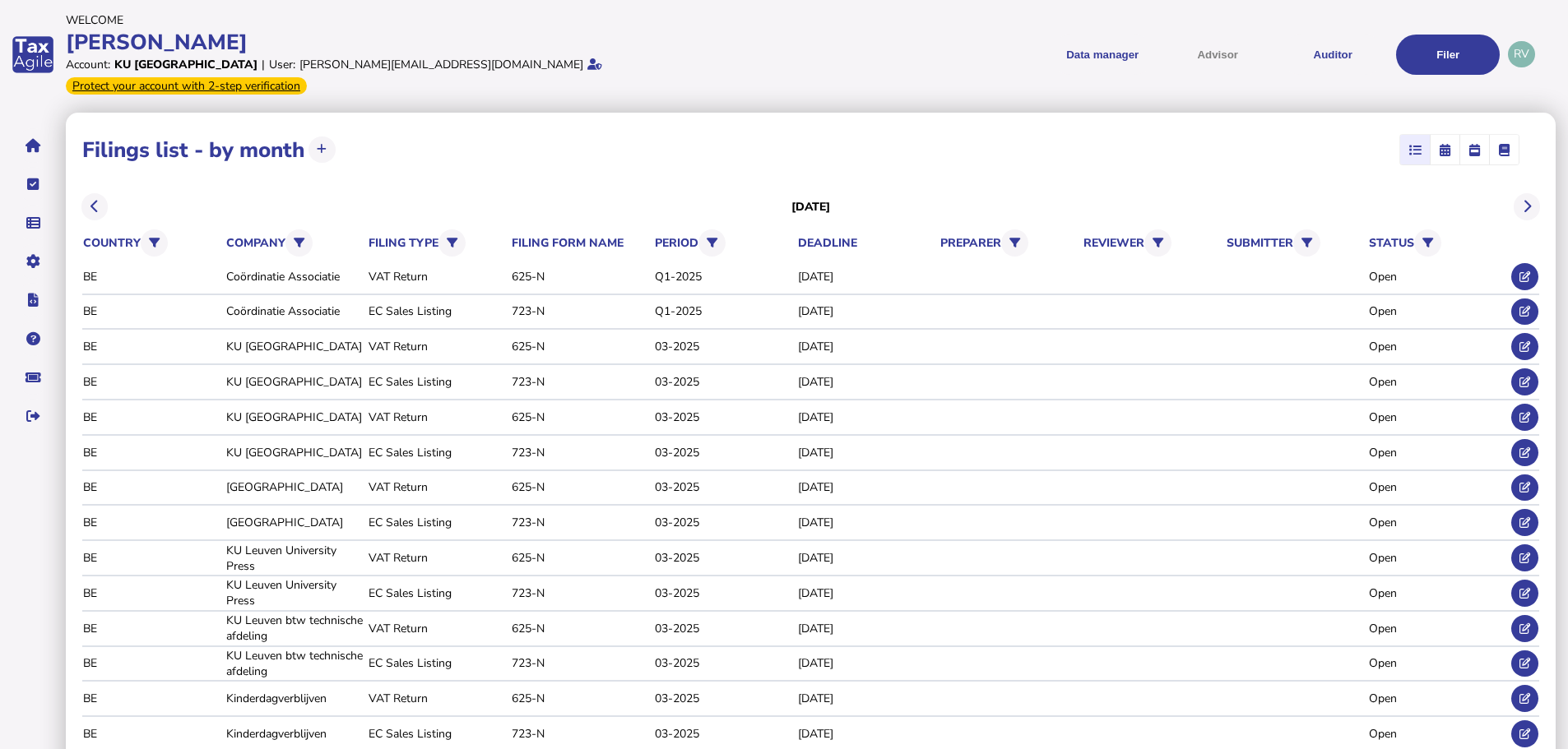
click at [93, 207] on icon at bounding box center [94, 207] width 8 height 1
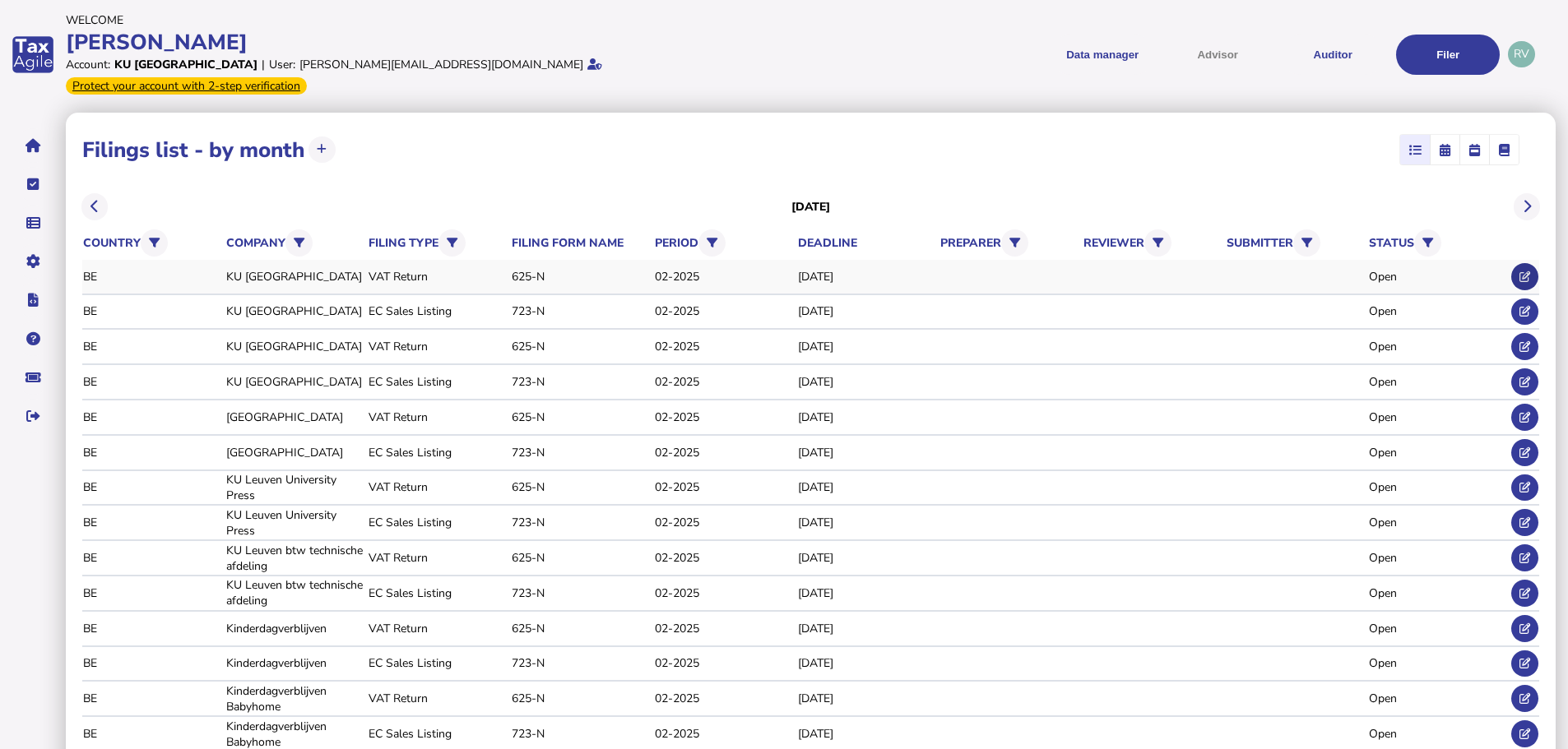
click at [1524, 271] on icon at bounding box center [1524, 276] width 11 height 11
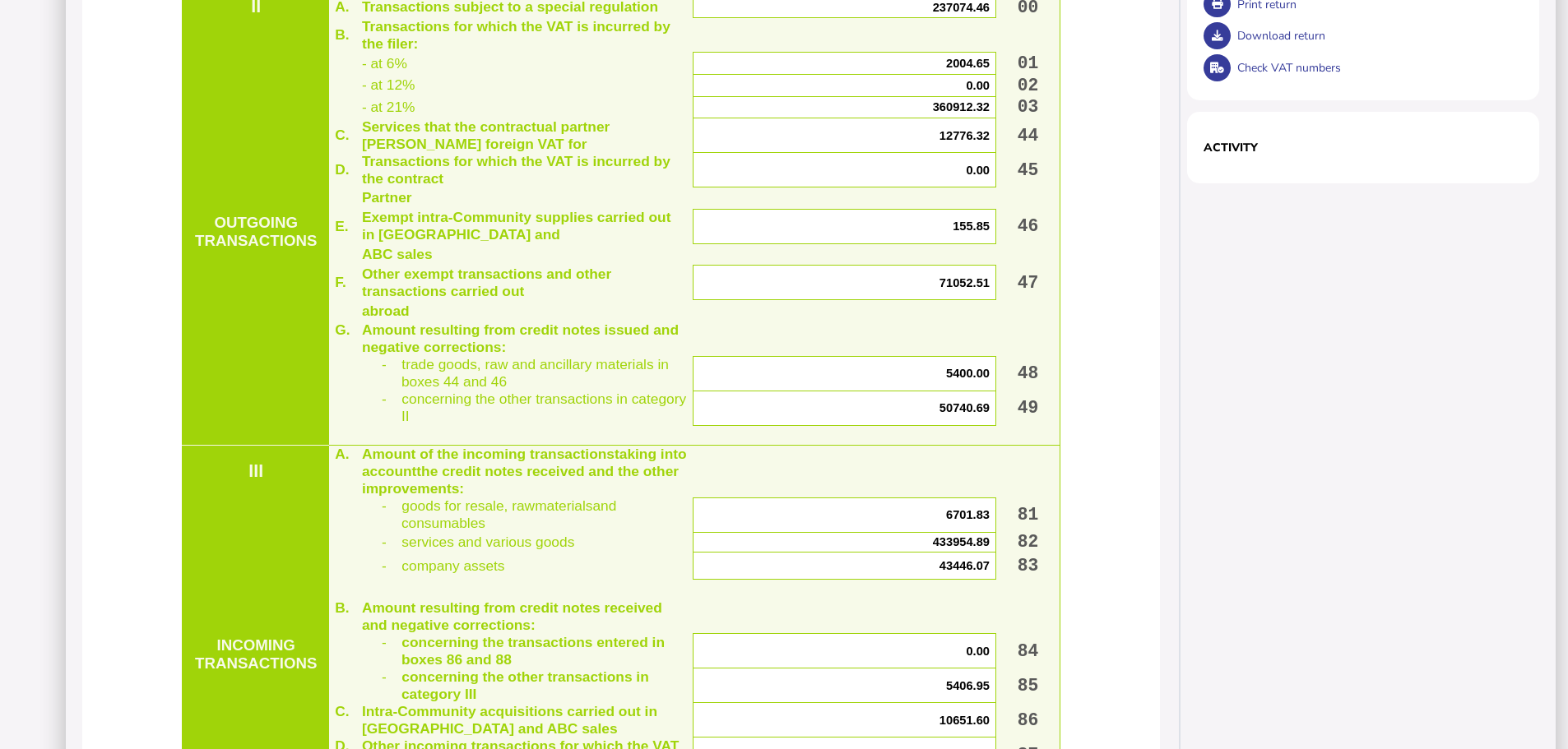
scroll to position [987, 0]
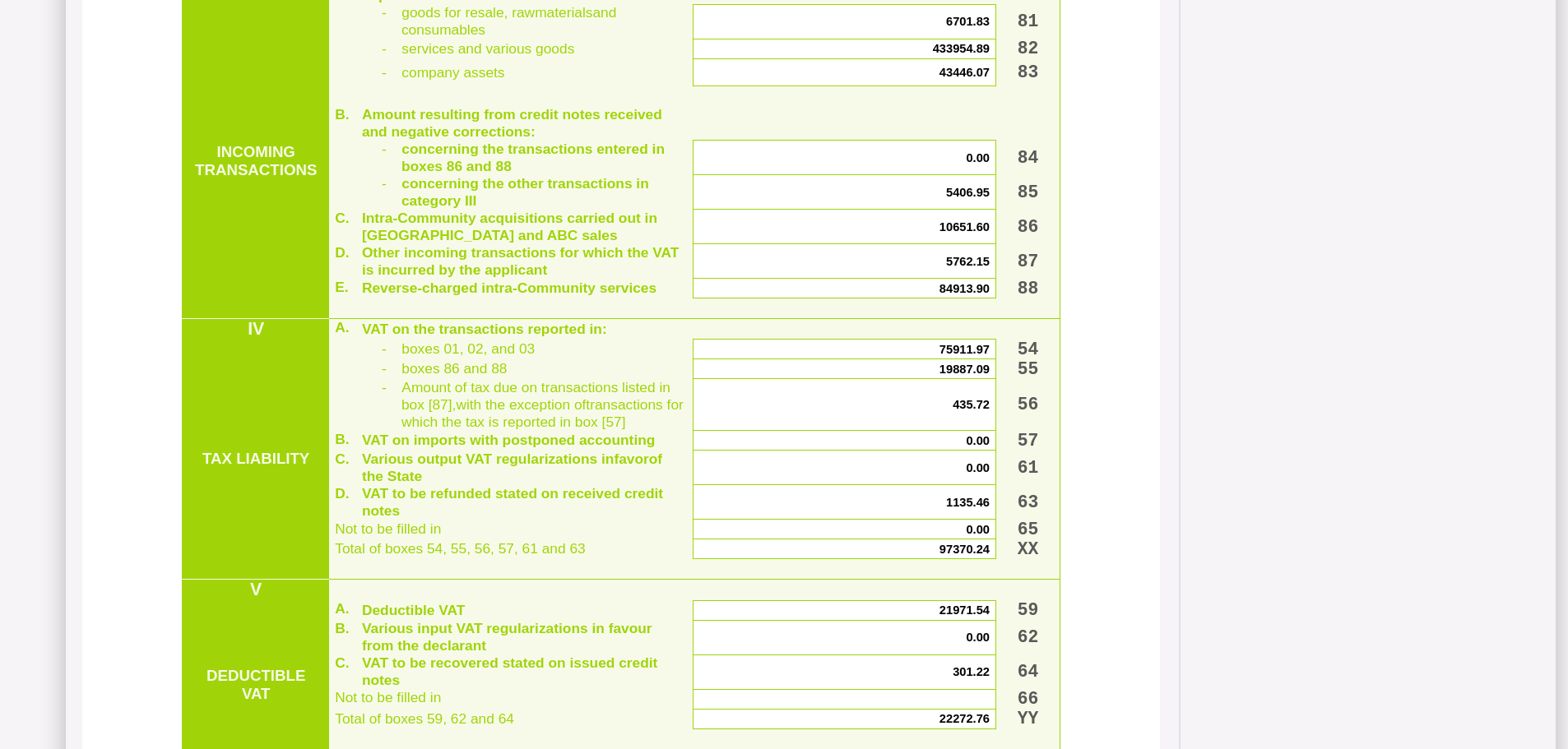
click at [952, 357] on span "75911.97" at bounding box center [965, 350] width 51 height 14
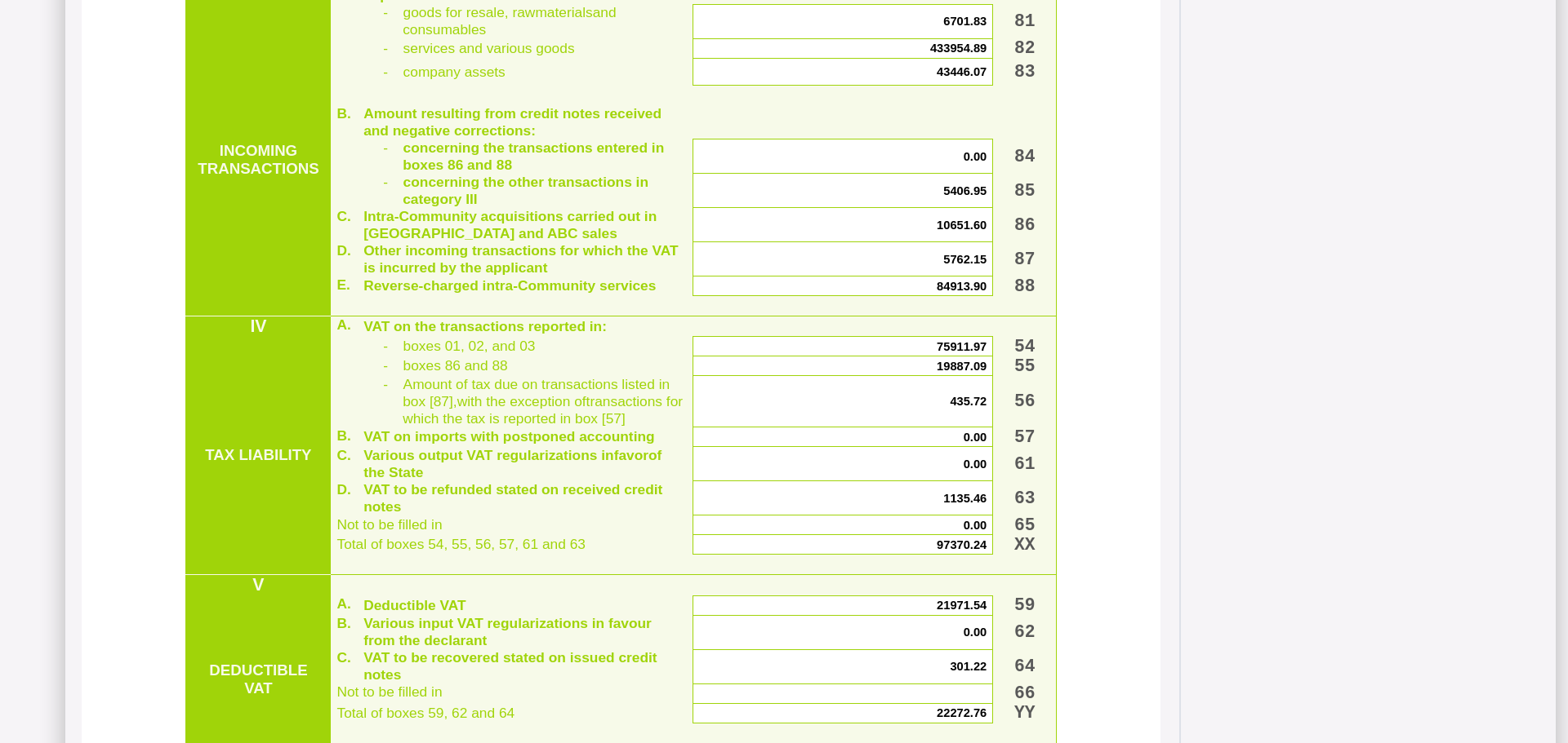
click at [0, 0] on div "×" at bounding box center [0, 0] width 0 height 0
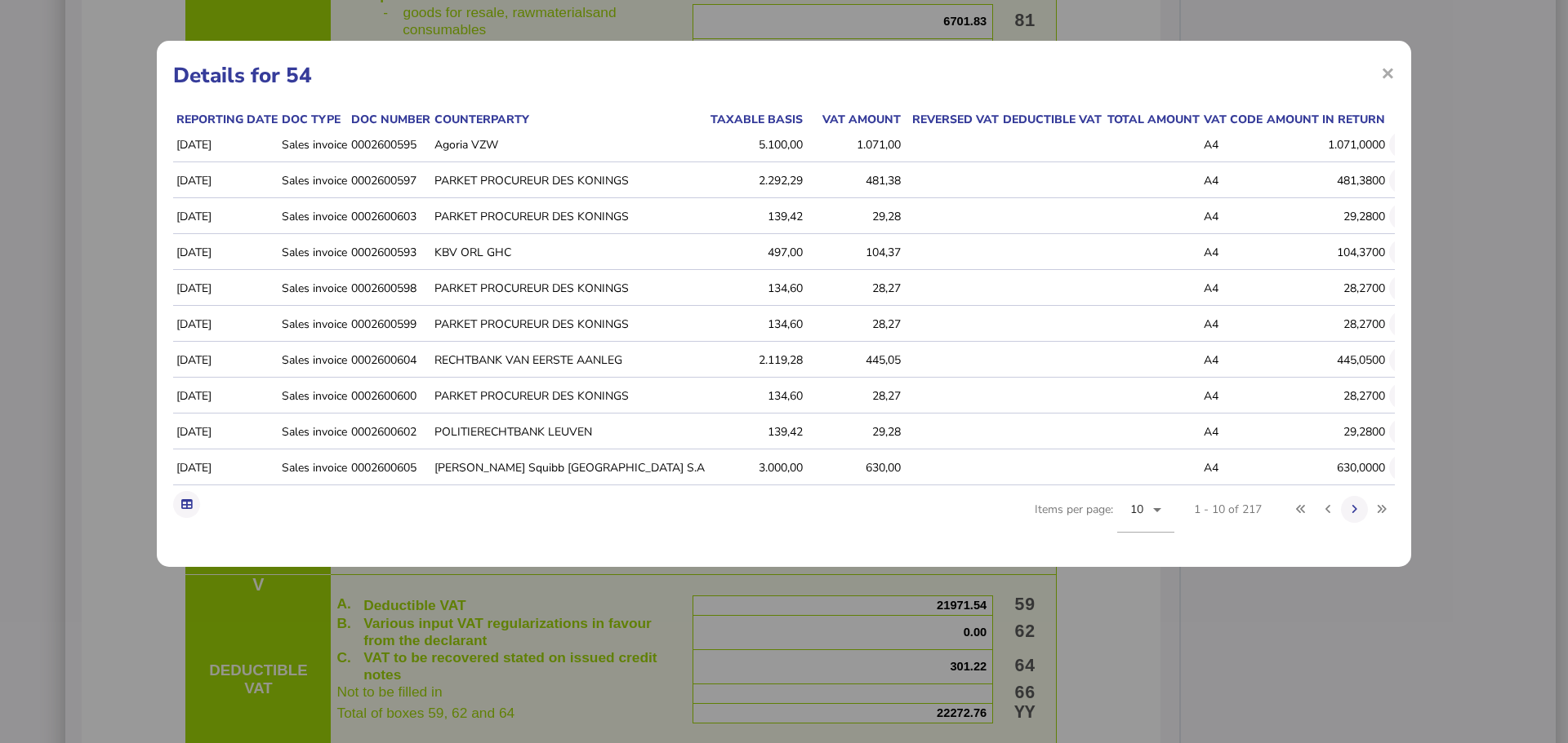
click at [855, 530] on div "Reporting date Doc type Doc number Counterparty Taxable basis VAT amount Revers…" at bounding box center [784, 331] width 1222 height 439
click at [912, 67] on h1 "Details for 54" at bounding box center [784, 76] width 1222 height 29
click at [1389, 72] on span "×" at bounding box center [1388, 72] width 14 height 31
